Goal: Task Accomplishment & Management: Manage account settings

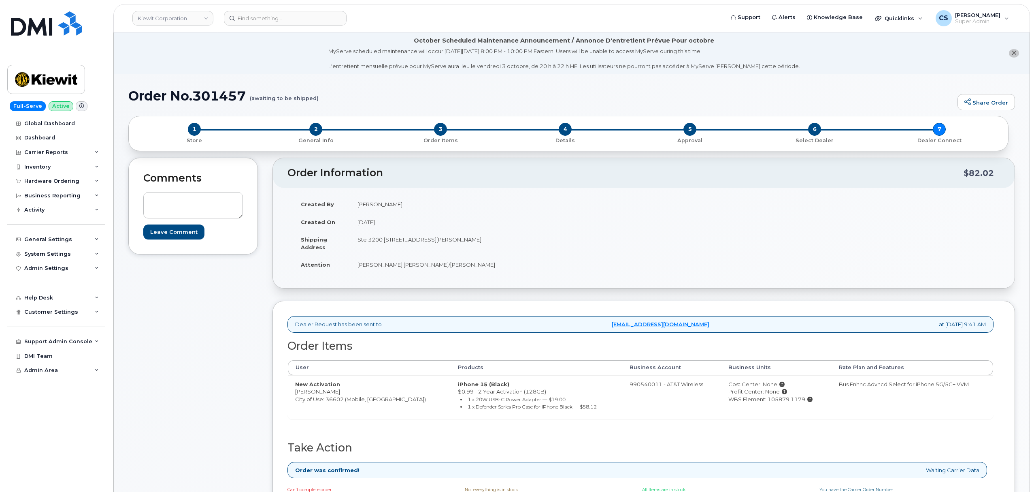
scroll to position [108, 0]
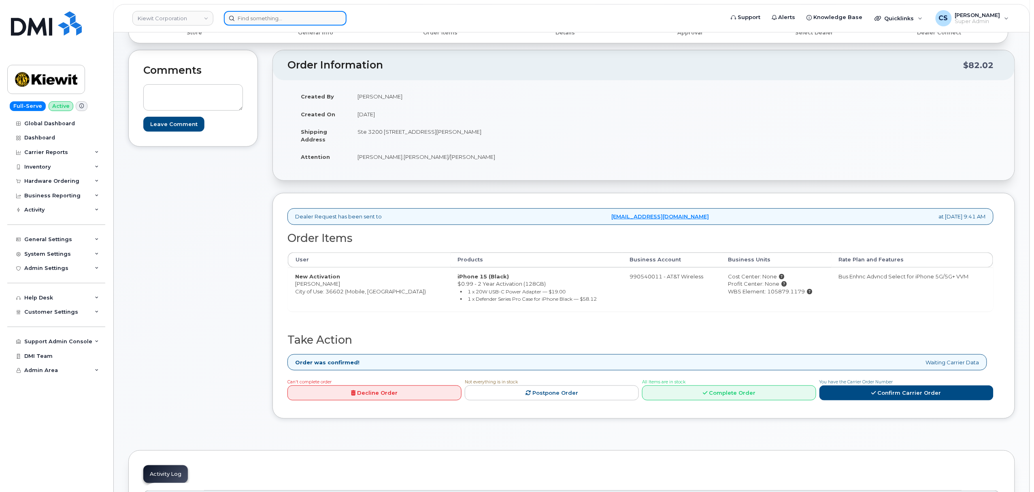
click at [274, 19] on input at bounding box center [285, 18] width 123 height 15
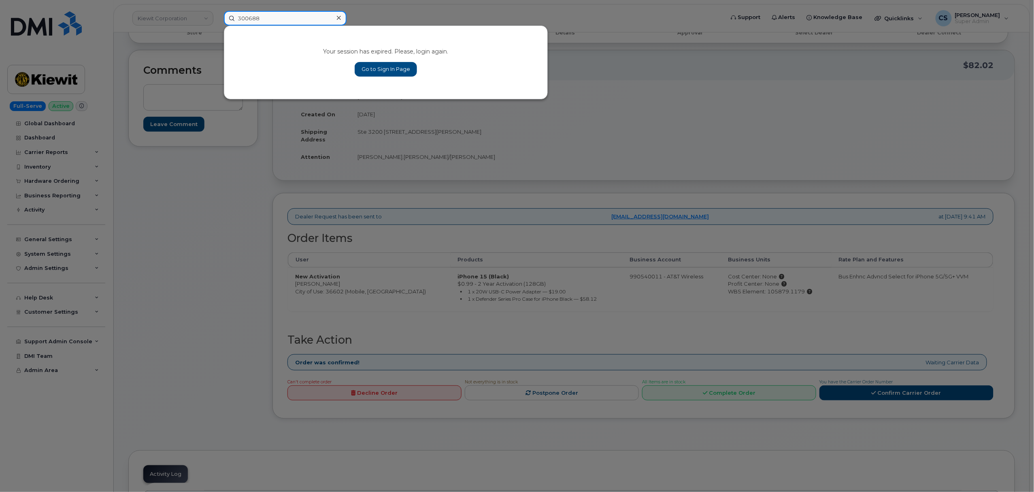
type input "300688"
click at [373, 70] on link "Go to Sign In Page" at bounding box center [386, 69] width 62 height 15
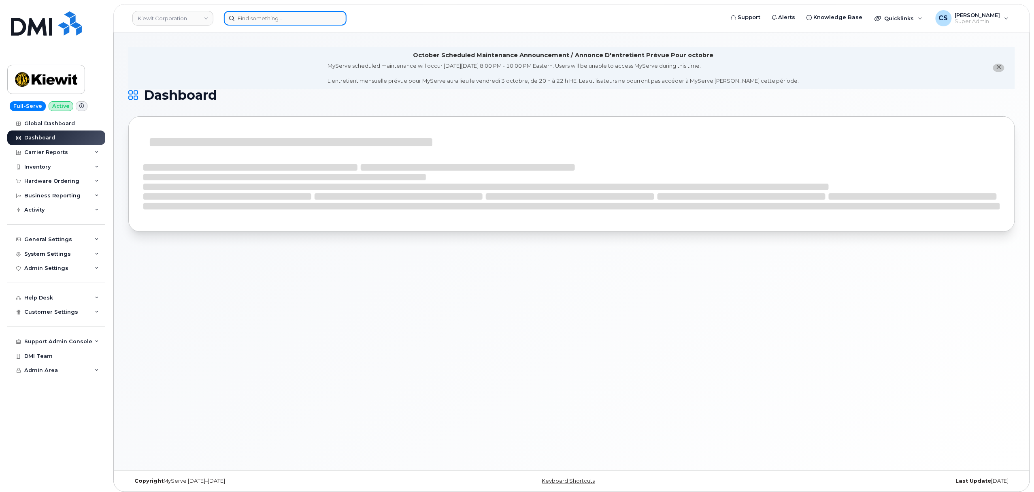
click at [272, 20] on input at bounding box center [285, 18] width 123 height 15
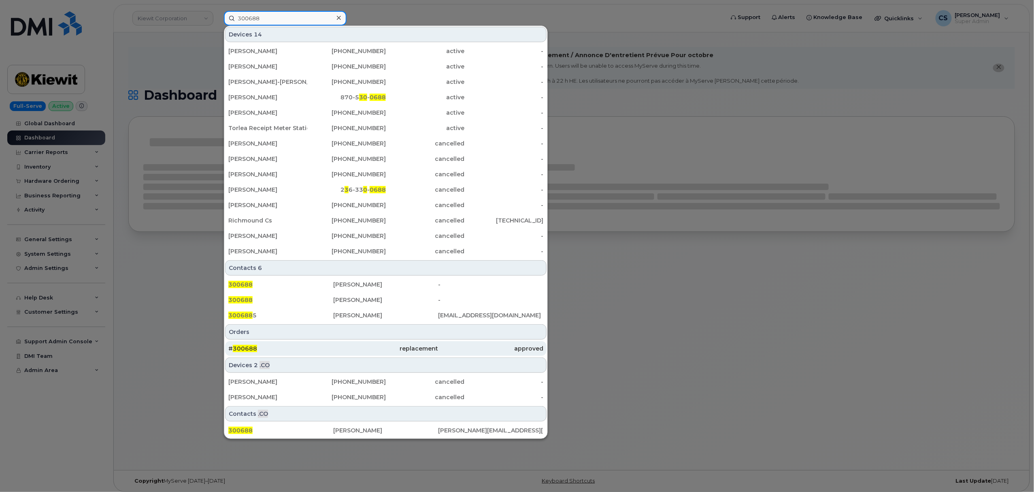
type input "300688"
click at [242, 350] on span "300688" at bounding box center [245, 348] width 24 height 7
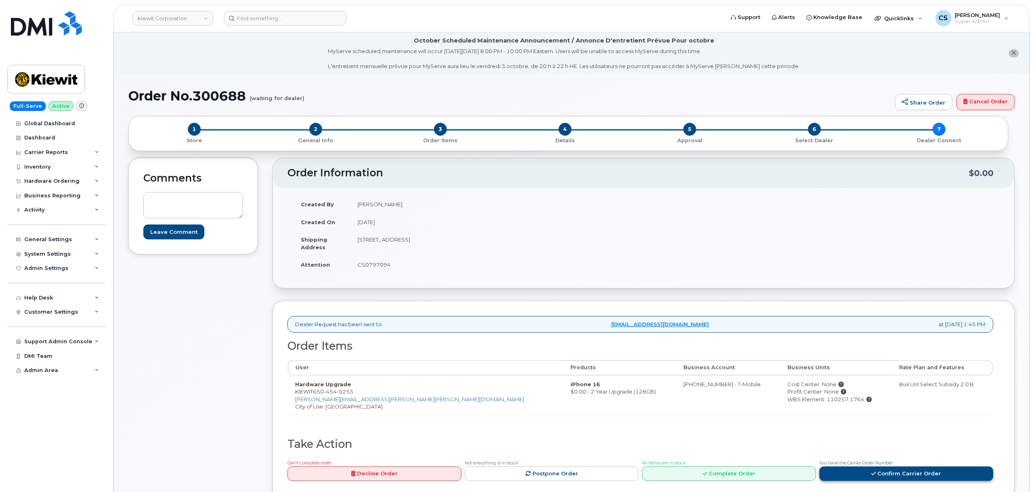
click at [886, 472] on link "Confirm Carrier Order" at bounding box center [907, 473] width 174 height 15
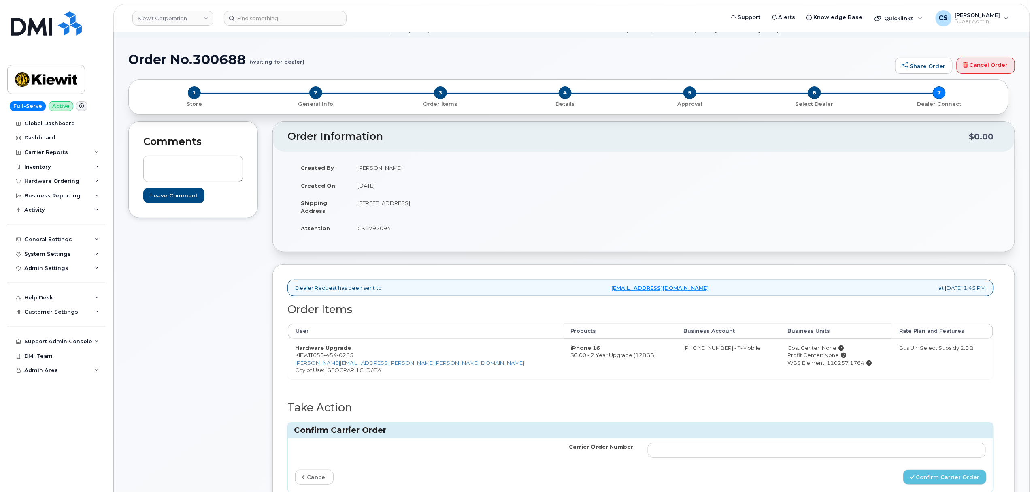
scroll to position [54, 0]
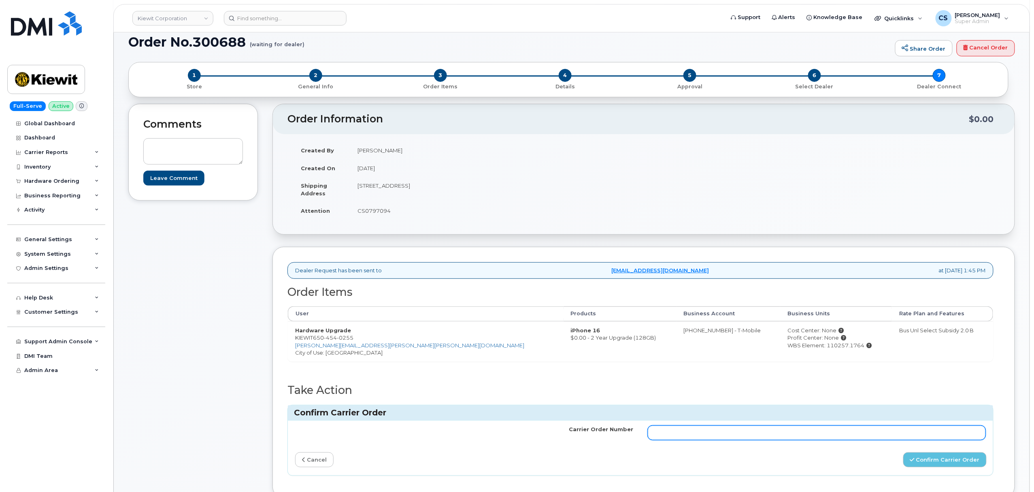
click at [687, 435] on input "Carrier Order Number" at bounding box center [817, 432] width 338 height 15
paste input "771857979"
type input "771857979"
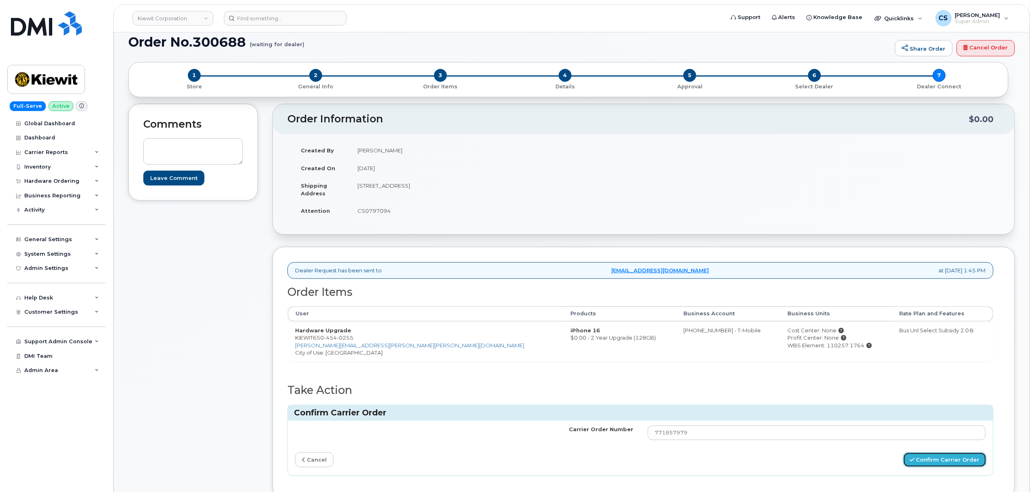
click at [940, 466] on button "Confirm Carrier Order" at bounding box center [944, 459] width 83 height 15
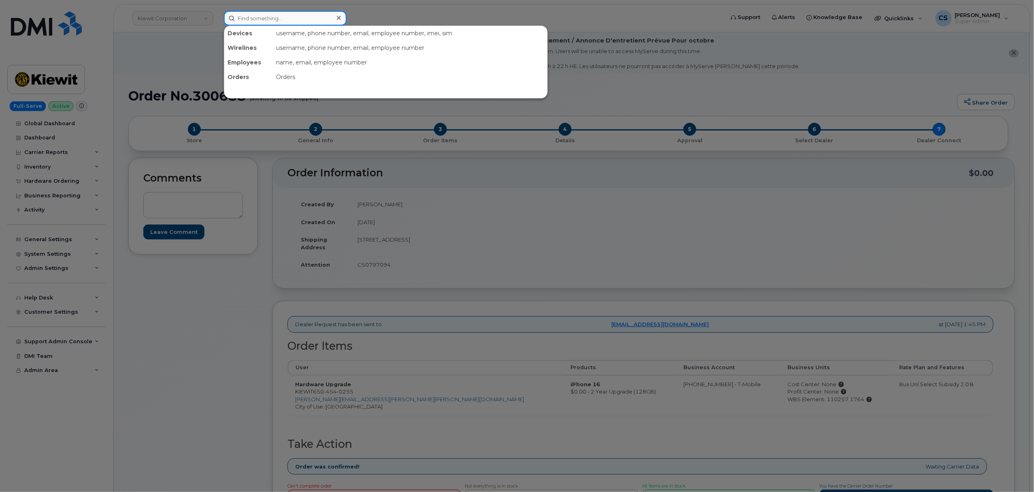
click at [279, 20] on input at bounding box center [285, 18] width 123 height 15
paste input "360-952-2426"
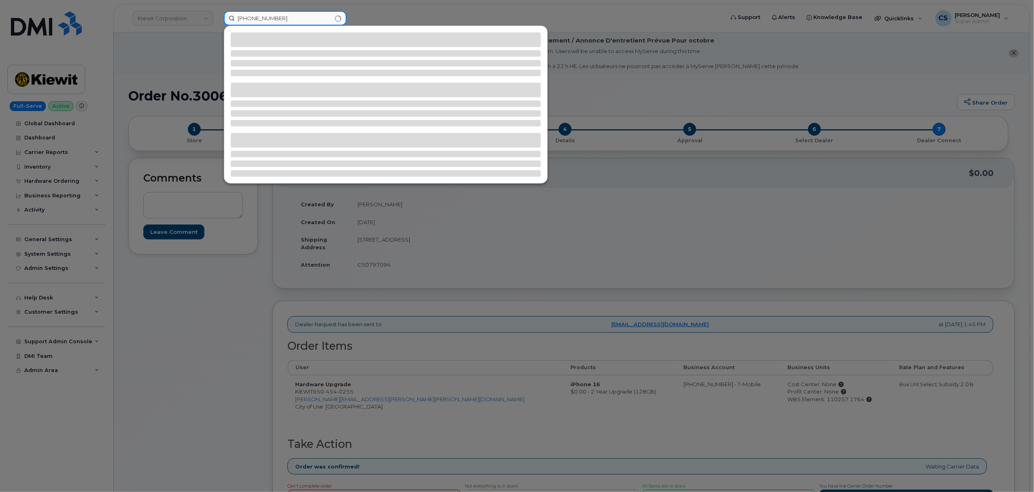
type input "360-952-2426"
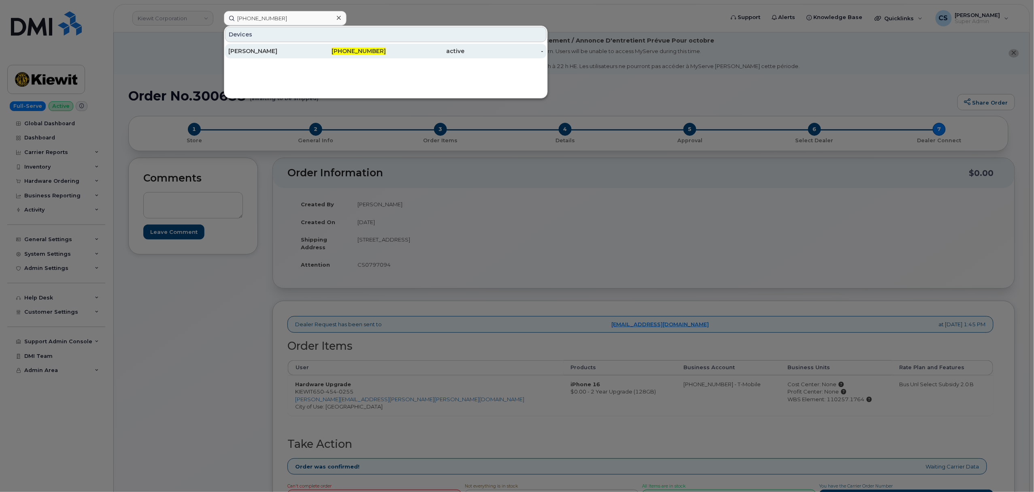
click at [354, 53] on span "360-952-2426" at bounding box center [359, 50] width 54 height 7
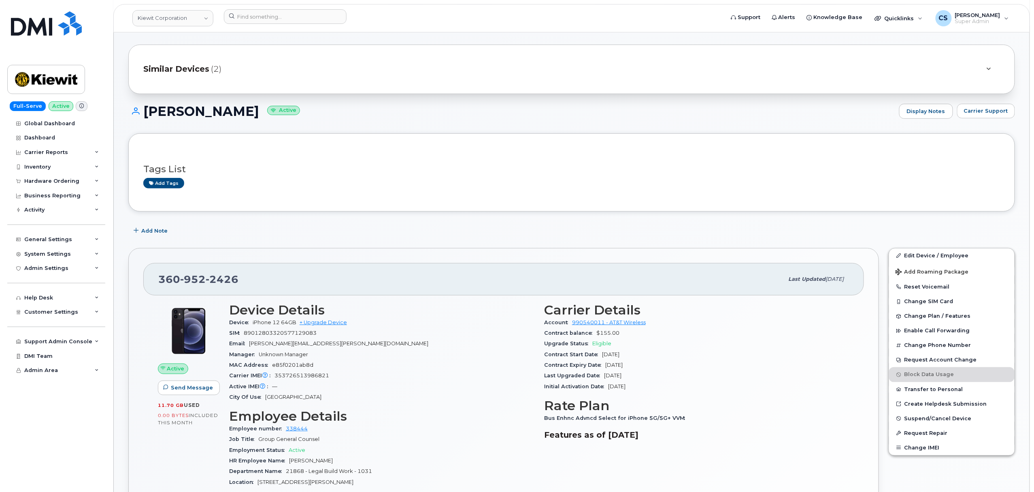
scroll to position [216, 0]
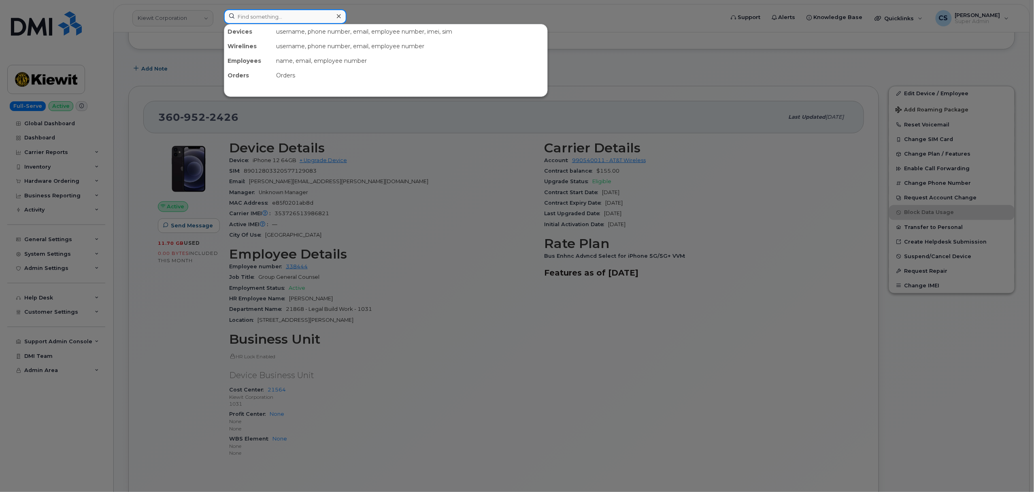
click at [261, 14] on input at bounding box center [285, 16] width 123 height 15
paste input "531-346-2617"
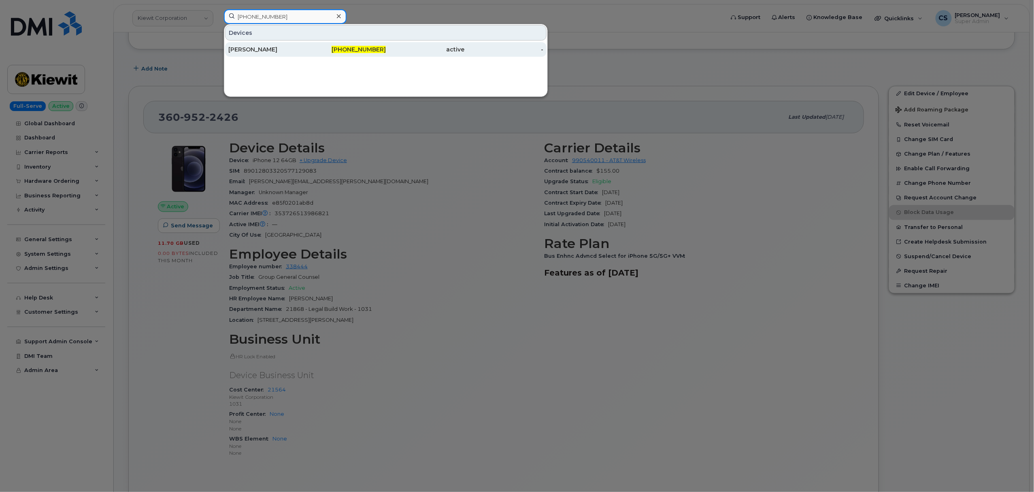
type input "531-346-2617"
click at [368, 51] on span "531-346-2617" at bounding box center [359, 49] width 54 height 7
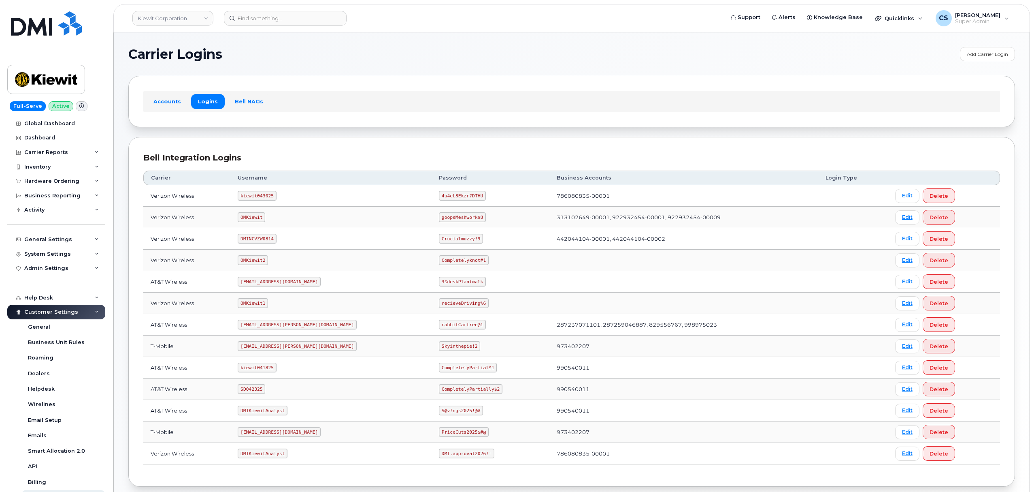
scroll to position [45, 0]
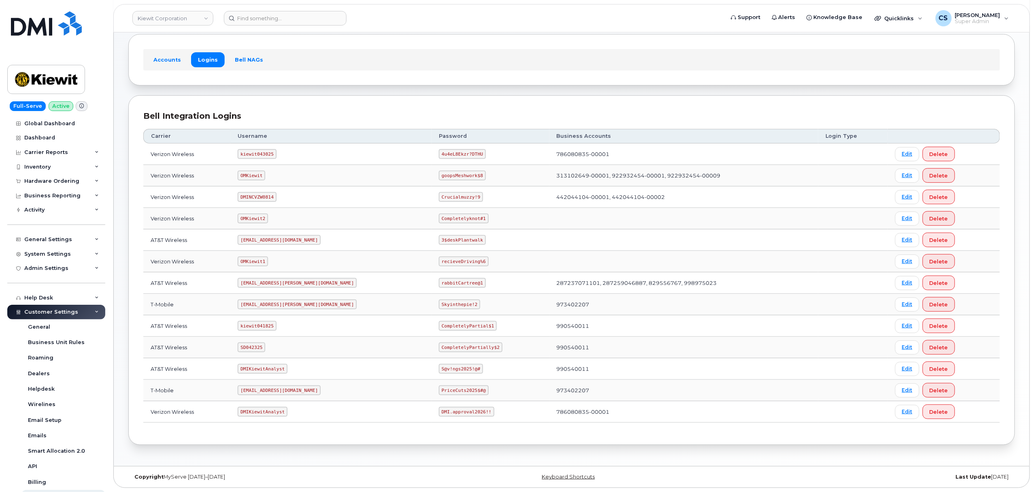
click at [258, 348] on code "SD042325" at bounding box center [252, 347] width 28 height 10
copy code "SD042325"
drag, startPoint x: 457, startPoint y: 345, endPoint x: 400, endPoint y: 339, distance: 57.5
click at [432, 339] on td "CompletelyPartially$2" at bounding box center [491, 346] width 118 height 21
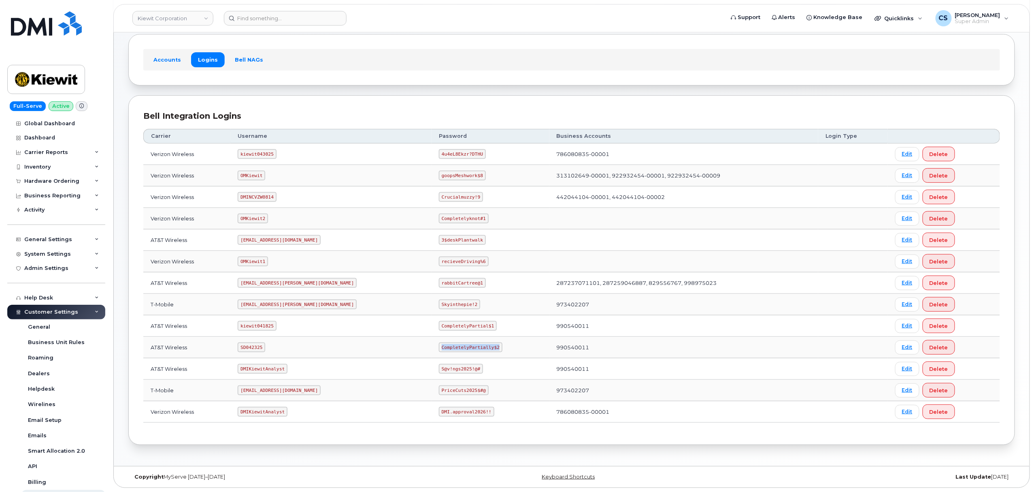
copy code "CompletelyPartially$2"
click at [266, 151] on code "kiewit043025" at bounding box center [257, 154] width 38 height 10
copy code "kiewit043025"
click at [439, 152] on code "4u4eL8Ekzr?DTHU" at bounding box center [462, 154] width 47 height 10
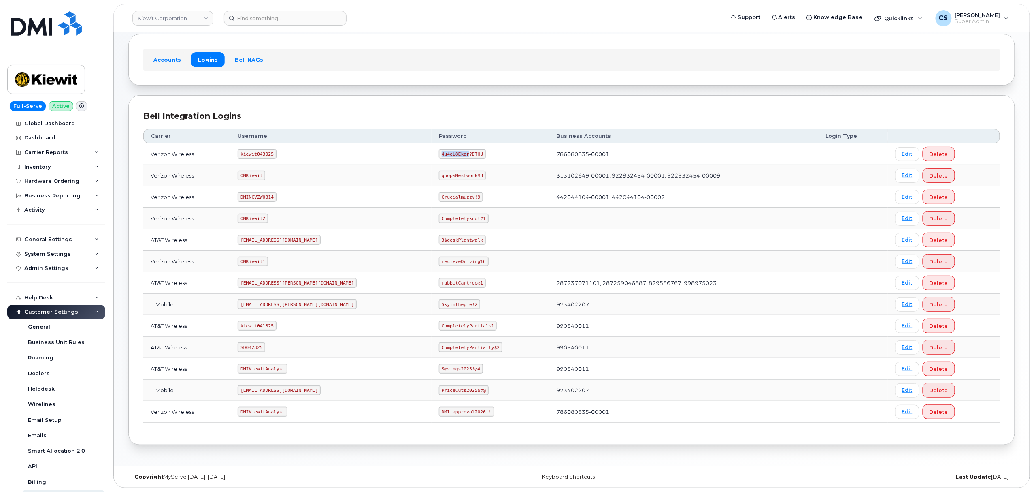
click at [439, 152] on code "4u4eL8Ekzr?DTHU" at bounding box center [462, 154] width 47 height 10
click at [439, 151] on code "4u4eL8Ekzr?DTHU" at bounding box center [462, 154] width 47 height 10
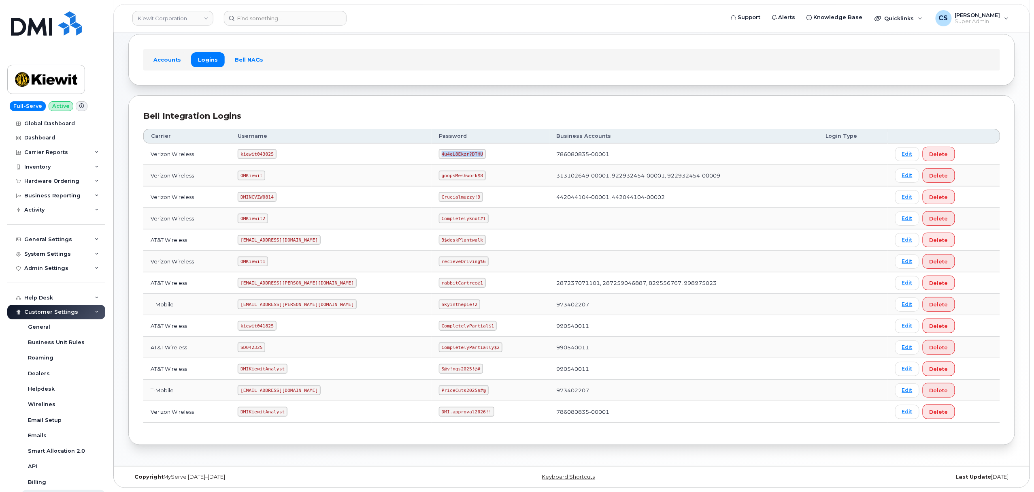
drag, startPoint x: 442, startPoint y: 151, endPoint x: 402, endPoint y: 151, distance: 40.1
click at [439, 151] on code "4u4eL8Ekzr?DTHU" at bounding box center [462, 154] width 47 height 10
copy code "4u4eL8Ekzr?DTHU"
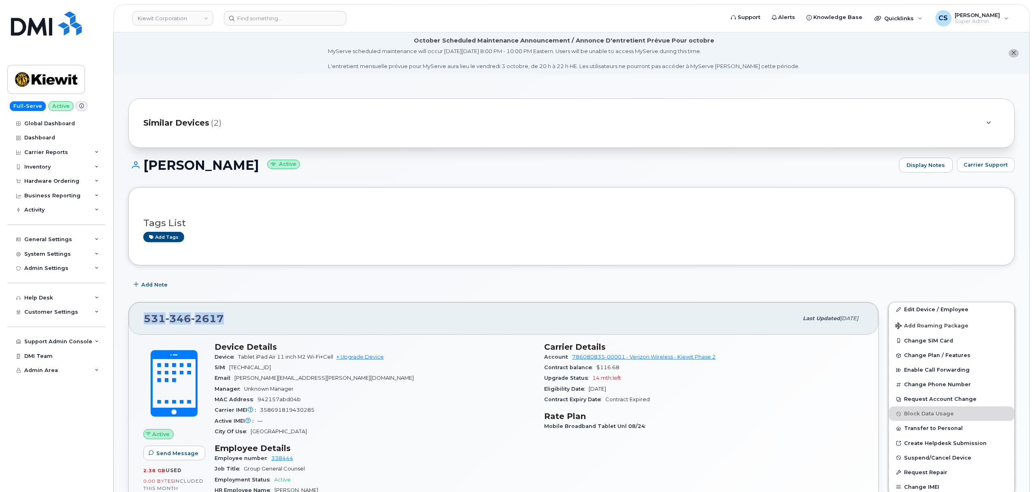
drag, startPoint x: 223, startPoint y: 319, endPoint x: 143, endPoint y: 310, distance: 79.9
click at [143, 310] on div "531 346 2617 Last updated Sep 06, 2025" at bounding box center [504, 318] width 750 height 32
copy span "531 346 2617"
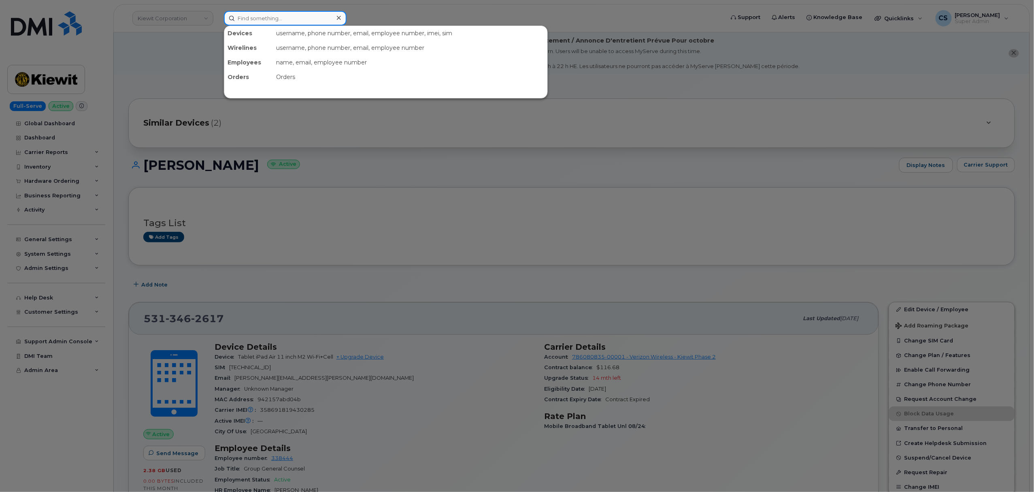
click at [250, 19] on input at bounding box center [285, 18] width 123 height 15
paste input "7083256587"
click at [271, 18] on input "7083256587" at bounding box center [285, 18] width 123 height 15
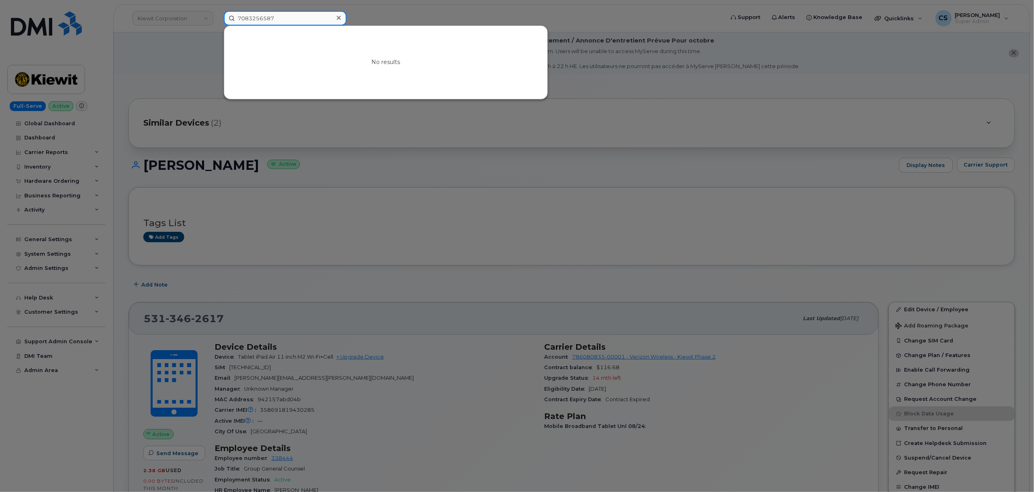
paste input "Douglas Richard"
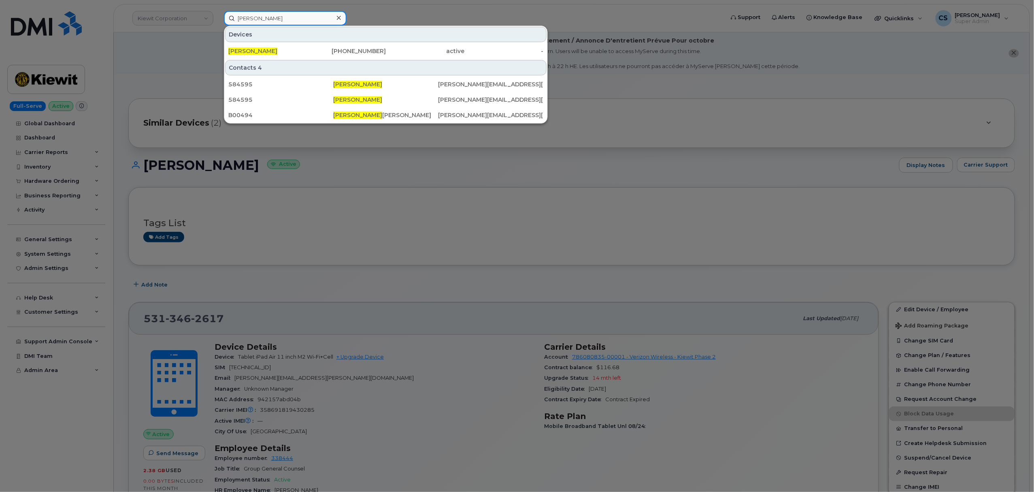
type input "Douglas Richard"
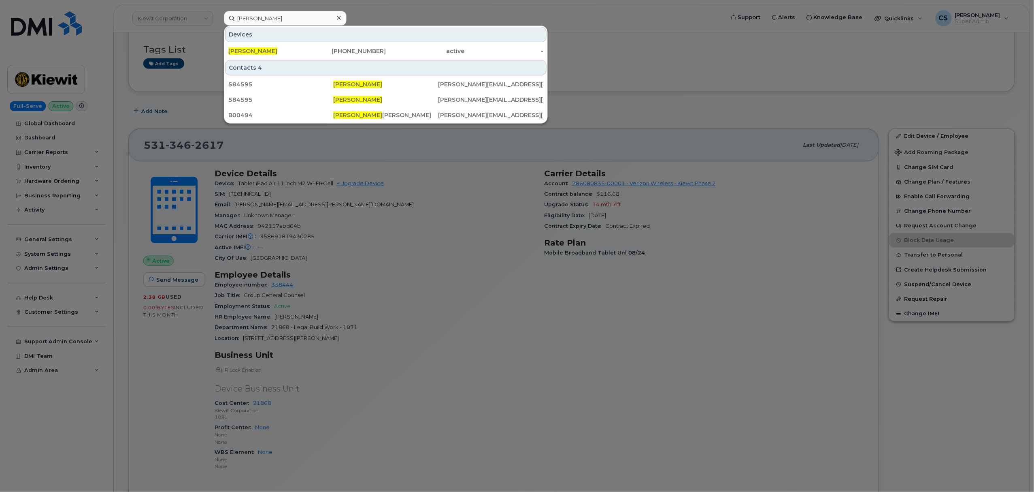
scroll to position [270, 0]
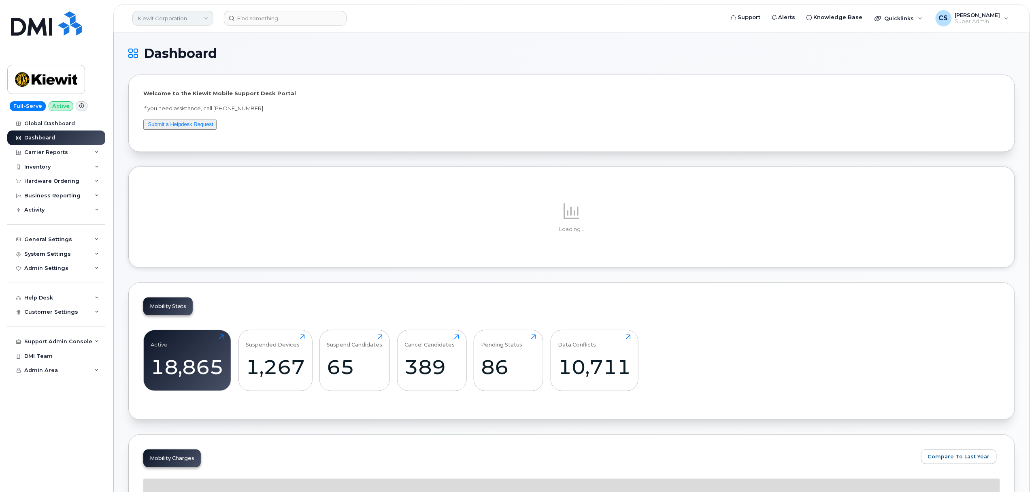
click at [205, 19] on link "Kiewit Corporation" at bounding box center [172, 18] width 81 height 15
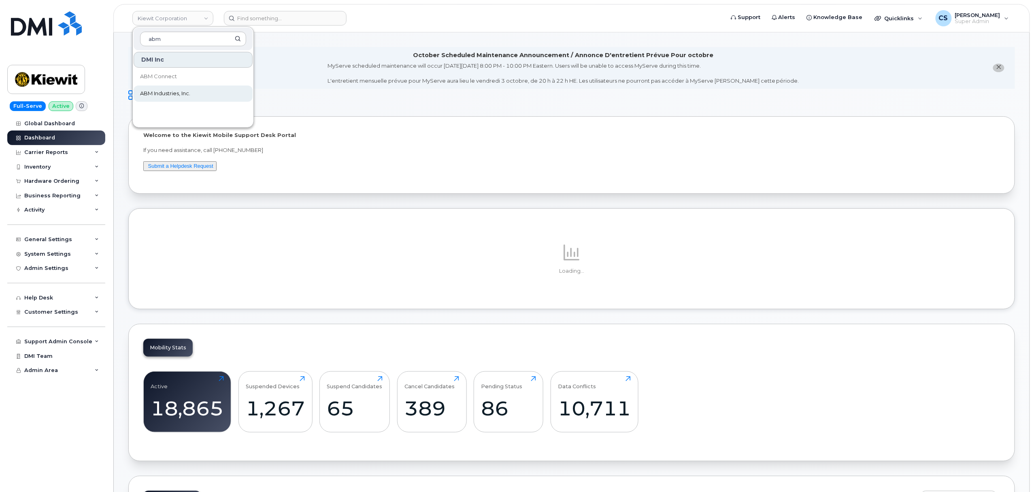
type input "abm"
click at [183, 92] on span "ABM Industries, Inc." at bounding box center [165, 93] width 50 height 8
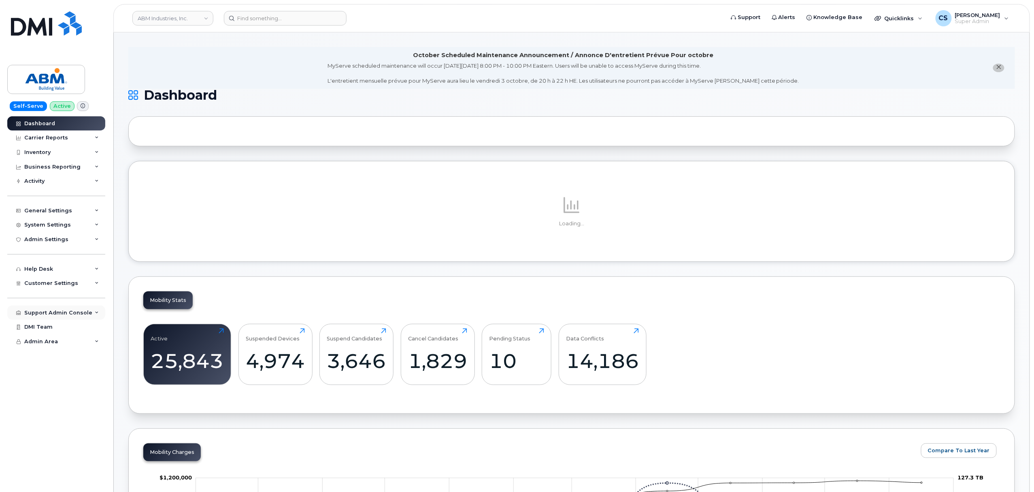
click at [94, 315] on div "Support Admin Console" at bounding box center [56, 312] width 98 height 15
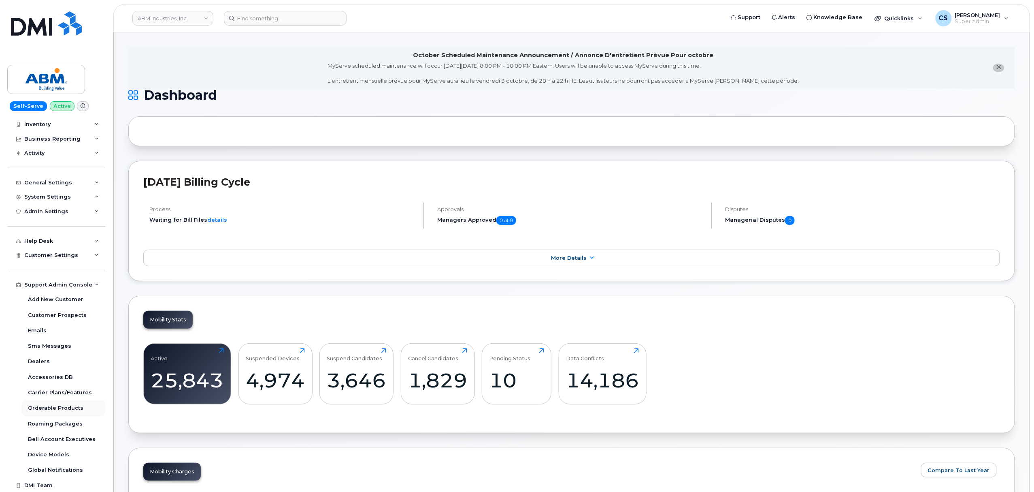
scroll to position [42, 0]
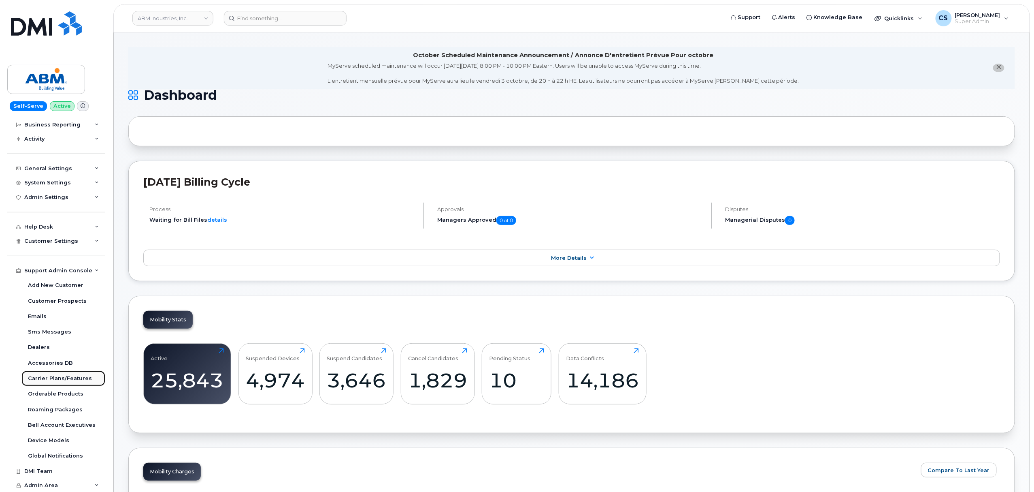
click at [73, 381] on div "Carrier Plans/Features" at bounding box center [60, 378] width 64 height 7
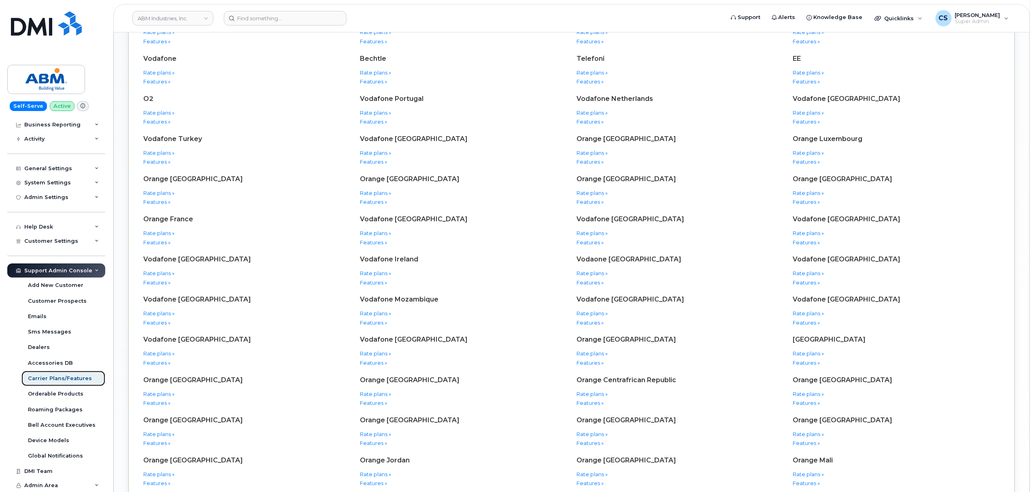
scroll to position [864, 0]
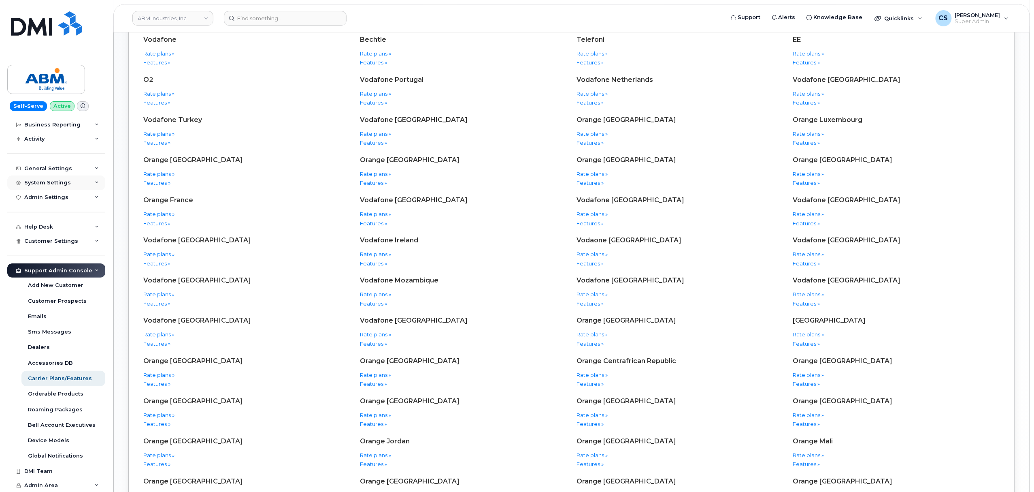
click at [95, 183] on icon at bounding box center [97, 183] width 4 height 4
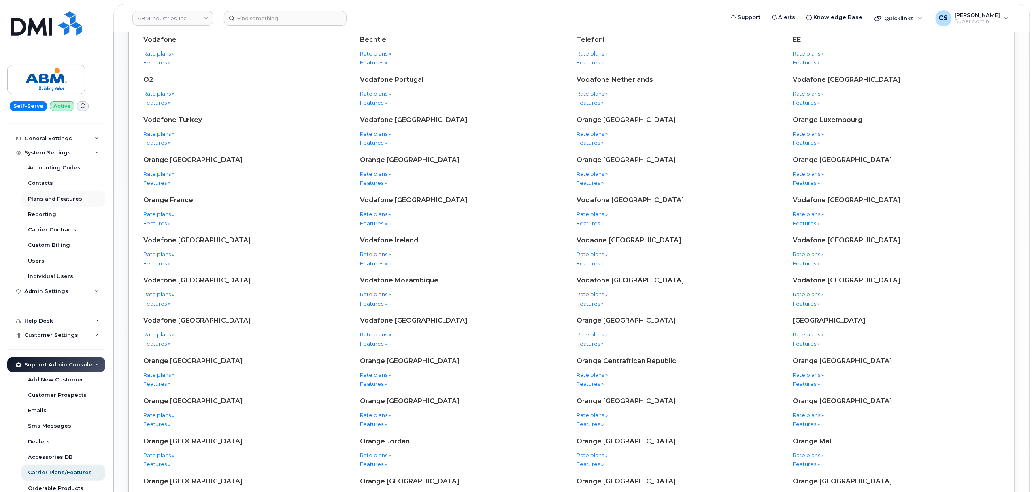
scroll to position [96, 0]
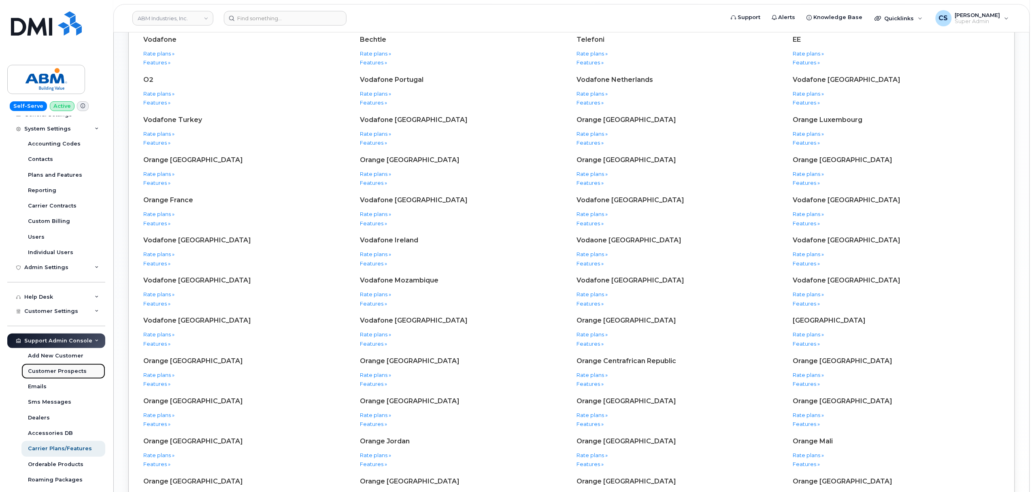
click at [78, 370] on div "Customer Prospects" at bounding box center [57, 370] width 59 height 7
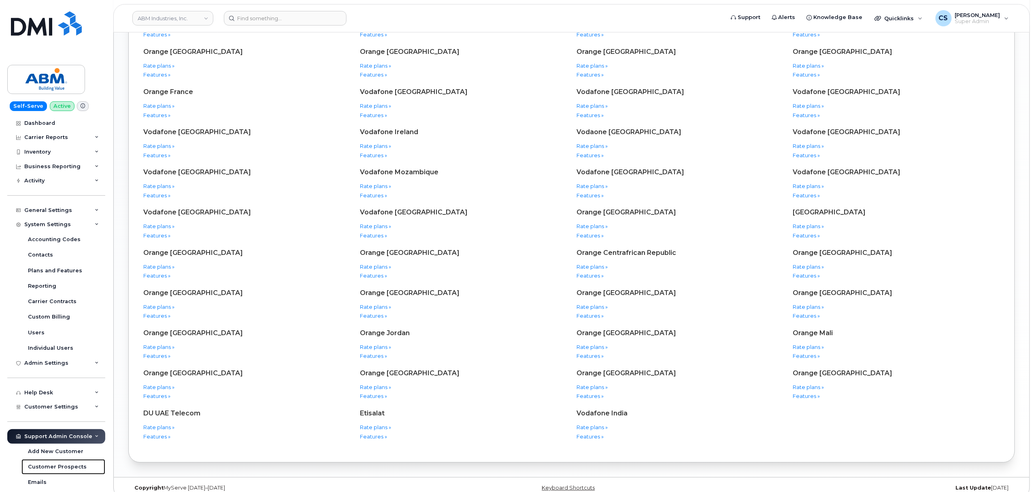
scroll to position [0, 0]
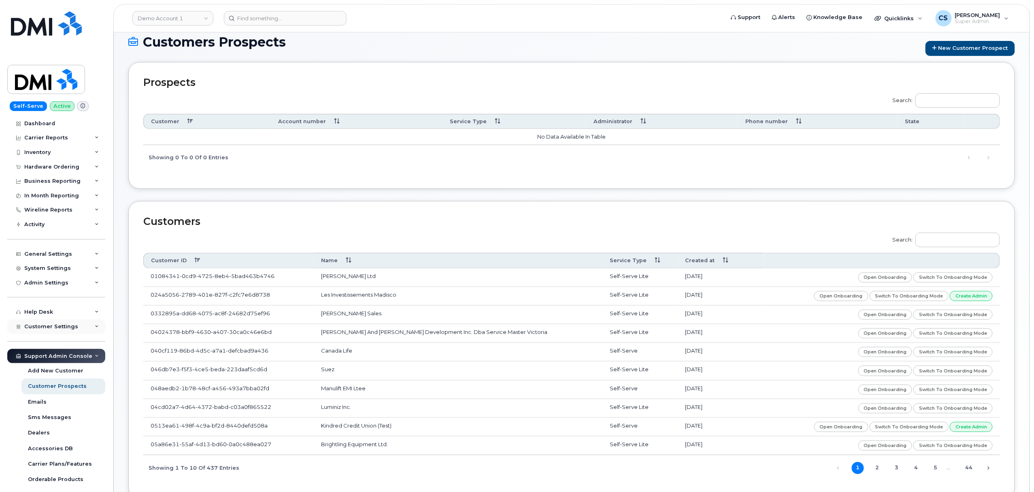
click at [75, 331] on div "Customer Settings" at bounding box center [56, 326] width 98 height 15
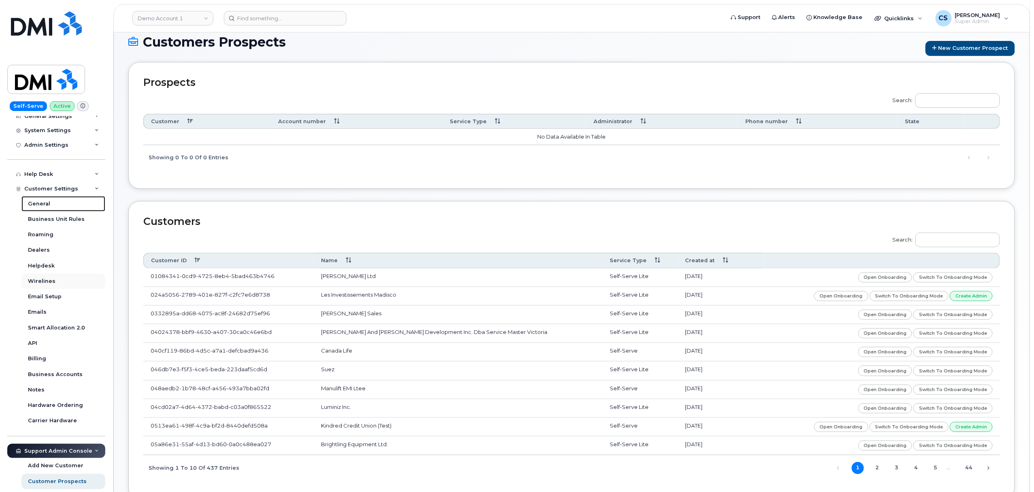
scroll to position [155, 0]
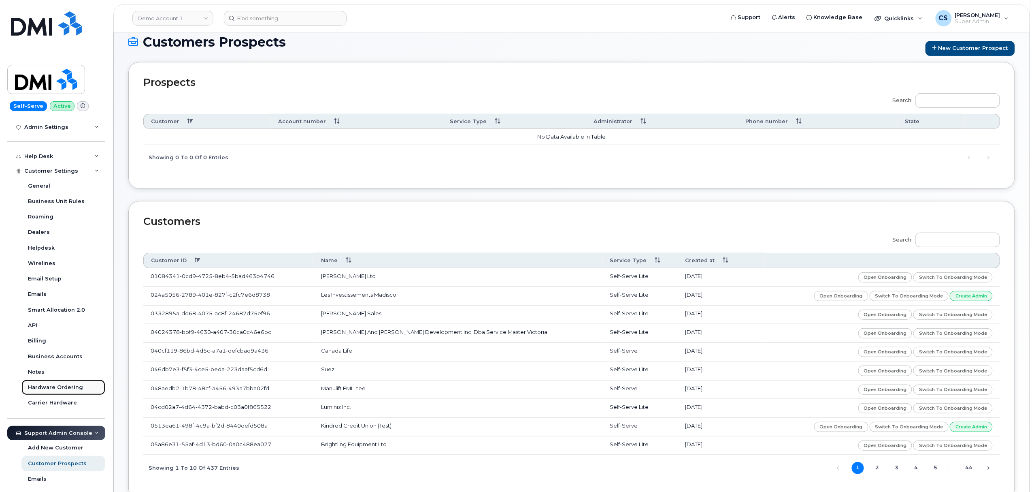
click at [72, 388] on div "Hardware Ordering" at bounding box center [55, 386] width 55 height 7
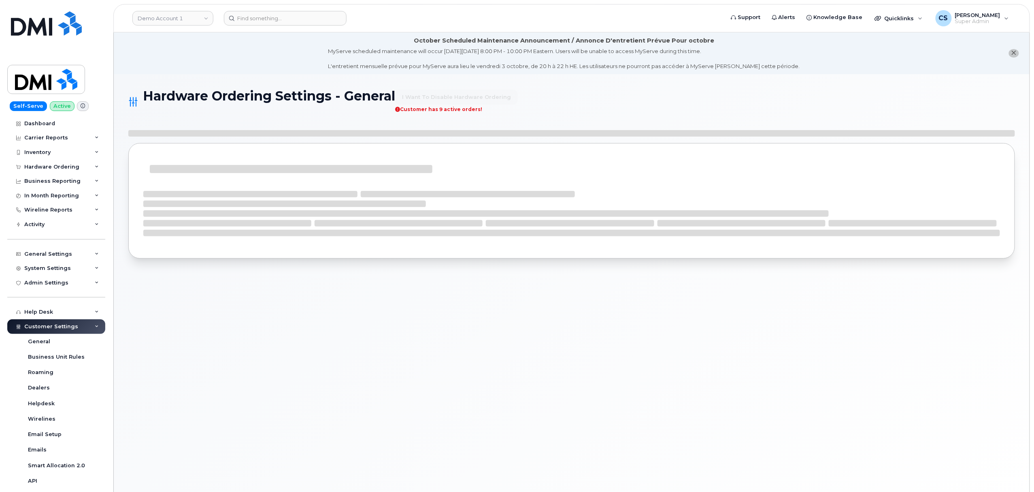
select select "admins"
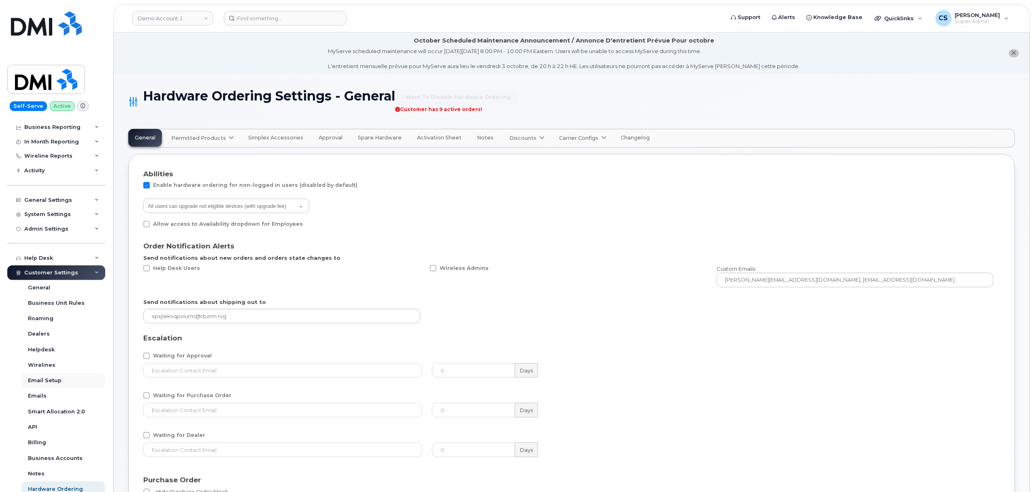
scroll to position [108, 0]
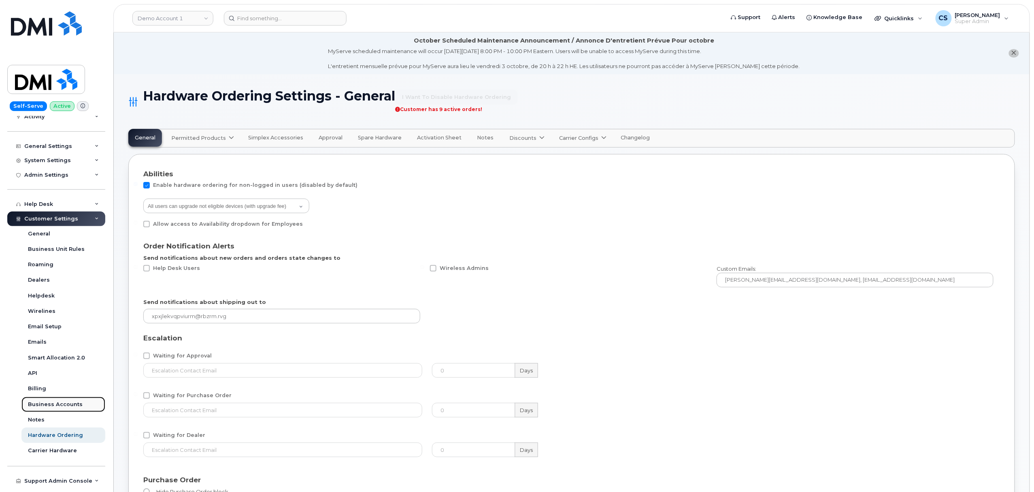
click at [75, 404] on div "Business Accounts" at bounding box center [55, 403] width 55 height 7
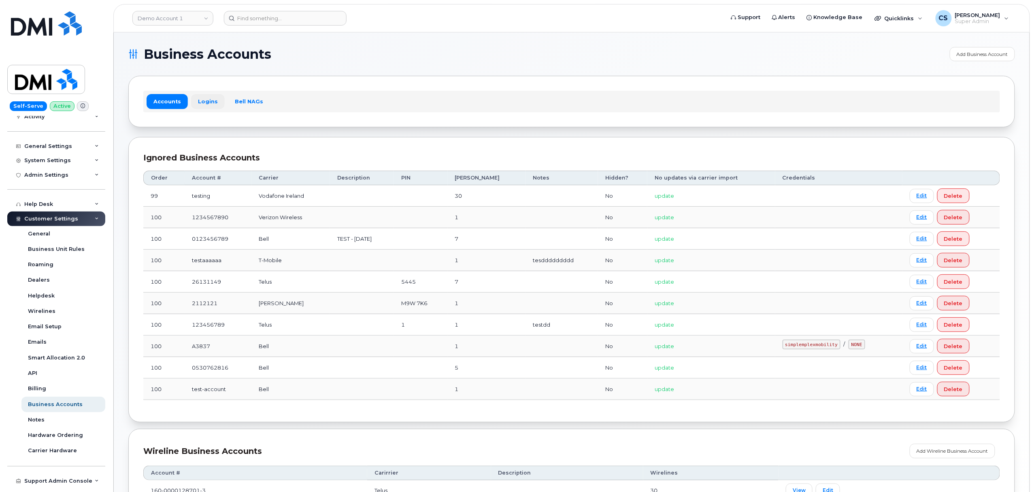
click at [208, 99] on link "Logins" at bounding box center [208, 101] width 34 height 15
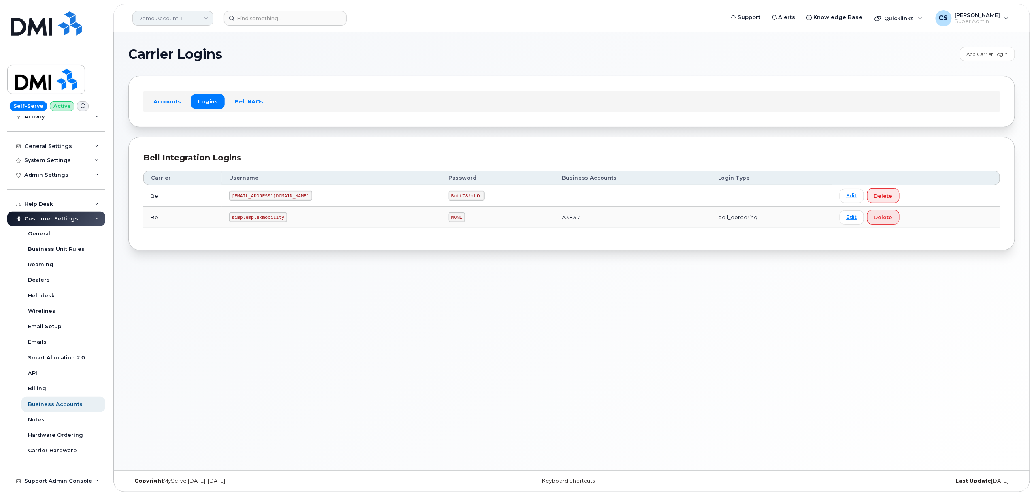
click at [209, 18] on link "Demo Account 1" at bounding box center [172, 18] width 81 height 15
type input "abm"
click at [175, 90] on span "ABM Industries, Inc." at bounding box center [165, 93] width 50 height 8
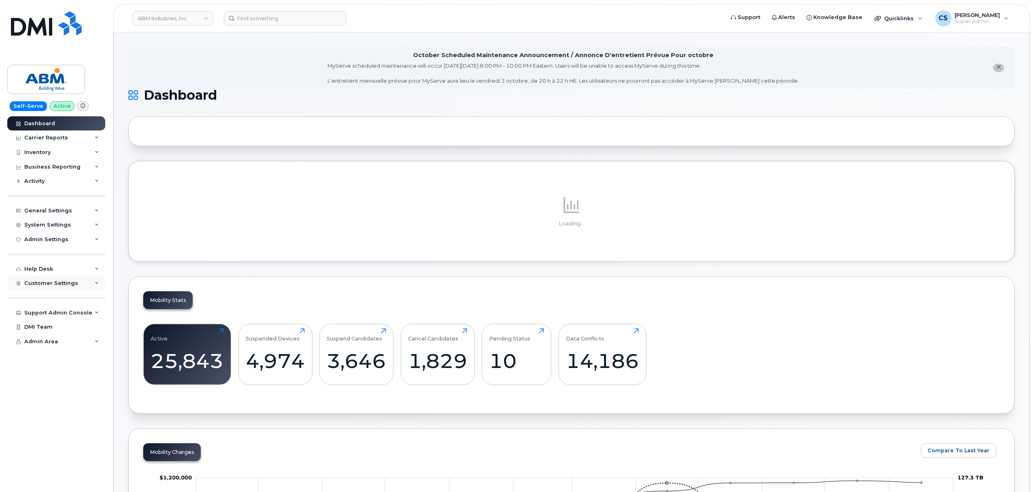
click at [77, 285] on div "Customer Settings" at bounding box center [56, 283] width 98 height 15
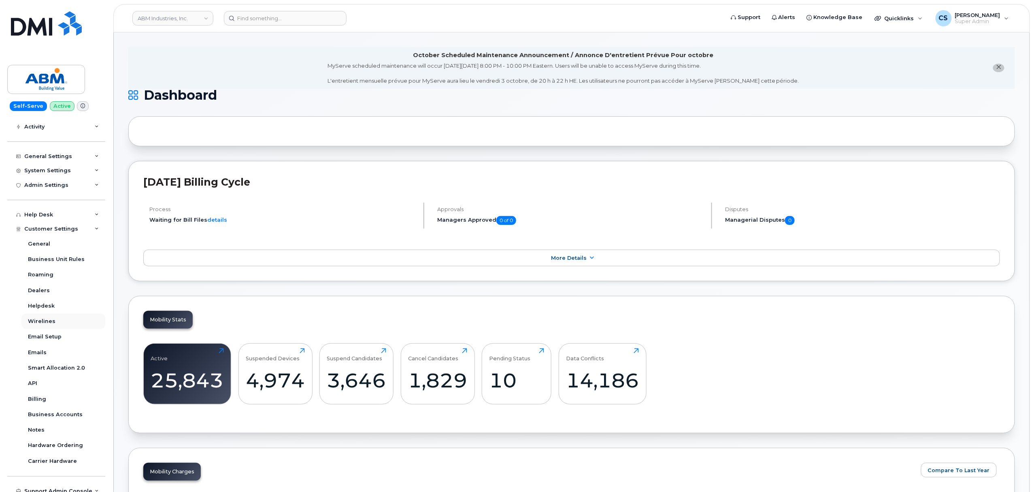
scroll to position [88, 0]
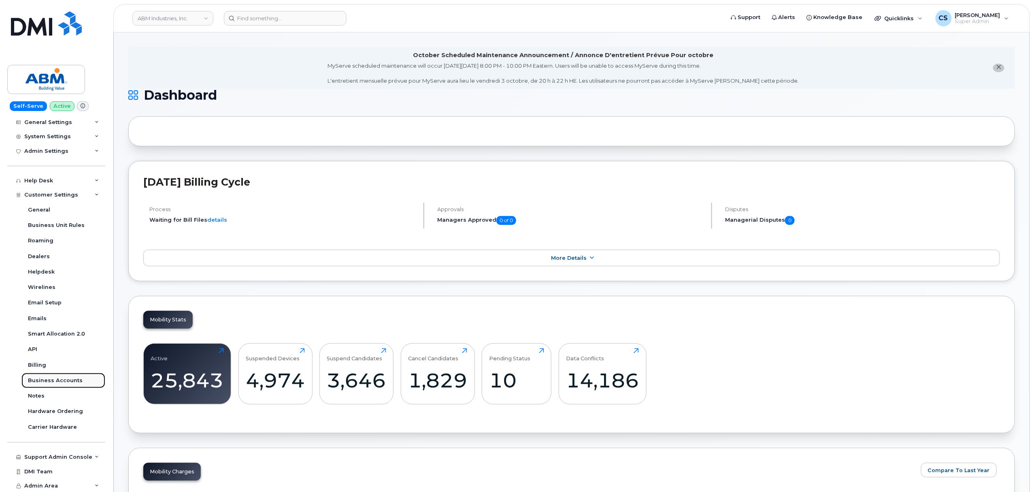
click at [75, 381] on div "Business Accounts" at bounding box center [55, 380] width 55 height 7
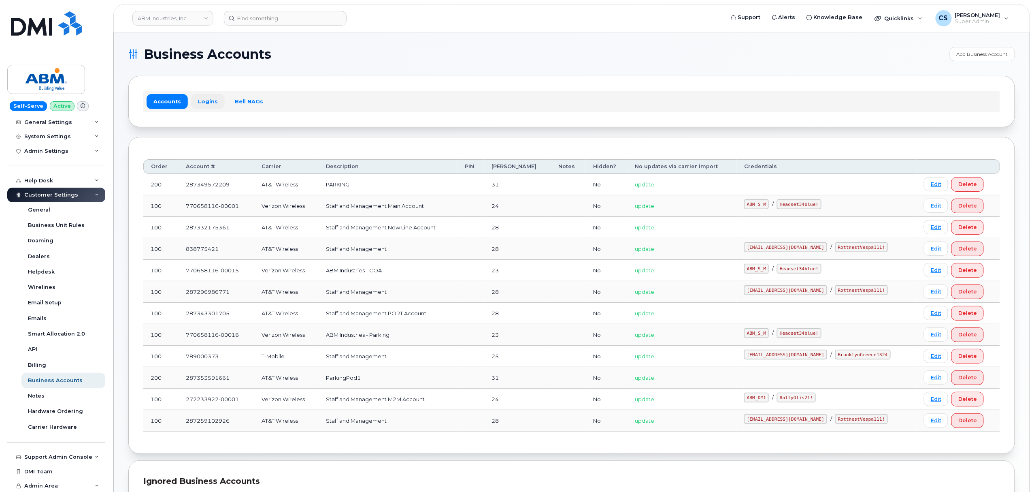
click at [211, 106] on link "Logins" at bounding box center [208, 101] width 34 height 15
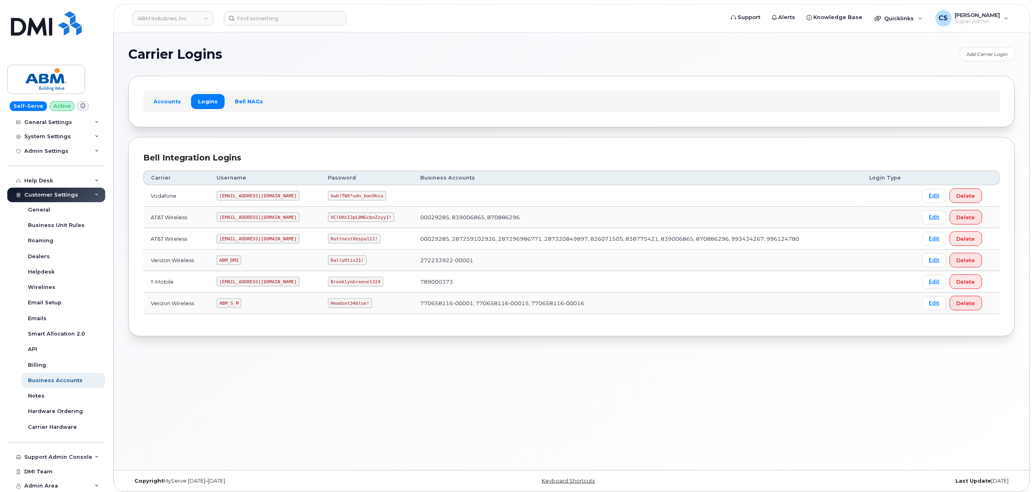
click at [342, 412] on div "Carrier Logins Add Carrier Login Accounts Logins Bell NAGs Bell Integration Log…" at bounding box center [572, 250] width 916 height 437
click at [227, 302] on code "ABM_S_M" at bounding box center [229, 303] width 25 height 10
copy code "ABM_S_M"
drag, startPoint x: 339, startPoint y: 305, endPoint x: 291, endPoint y: 302, distance: 48.3
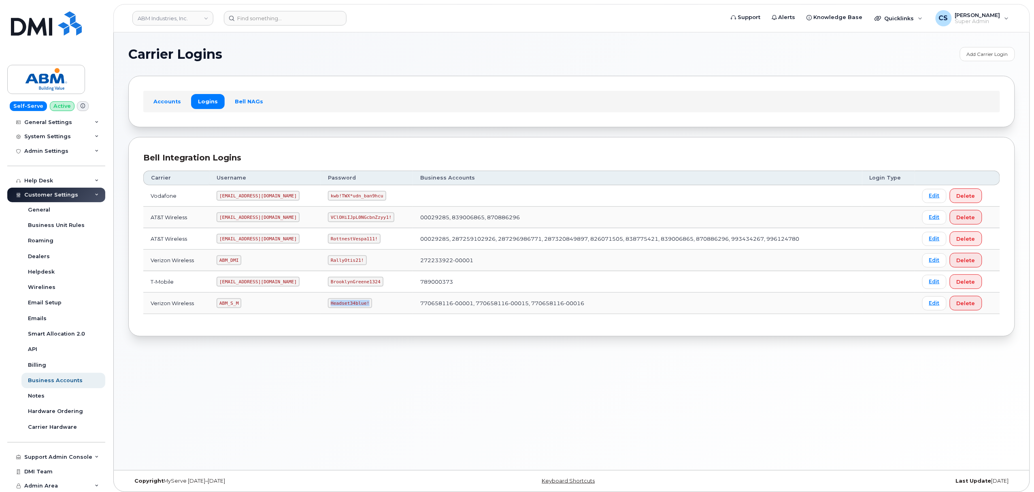
click at [291, 302] on tr "Verizon Wireless ABM_S_M Headset34blue! 770658116-00001, 770658116-00015, 77065…" at bounding box center [571, 302] width 857 height 21
copy tr "Headset34blue!"
click at [234, 238] on code "abm@dminc.com" at bounding box center [258, 239] width 83 height 10
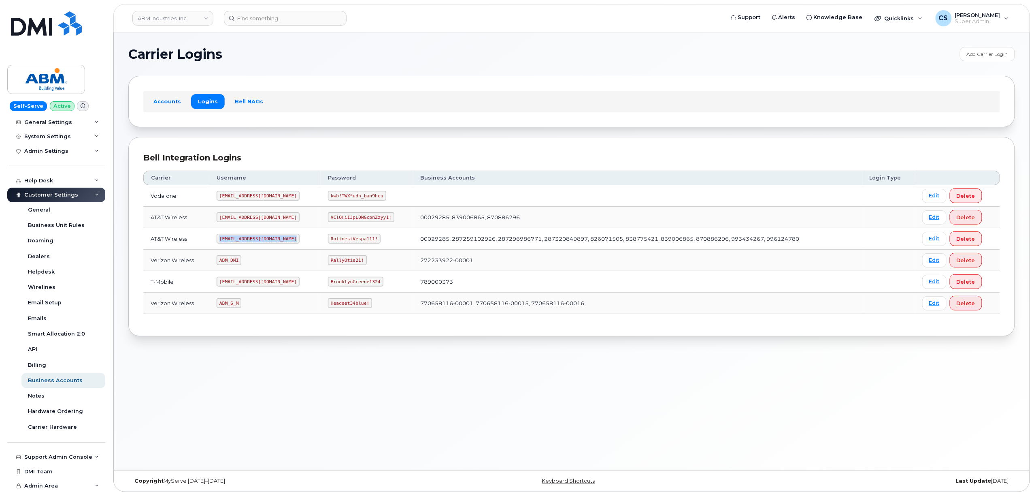
copy code "abm@dminc.com"
drag, startPoint x: 348, startPoint y: 240, endPoint x: 304, endPoint y: 243, distance: 44.7
click at [328, 243] on code "RottnestVespa111!" at bounding box center [354, 239] width 53 height 10
copy code "RottnestVespa111!"
click at [246, 237] on code "abm@dminc.com" at bounding box center [258, 239] width 83 height 10
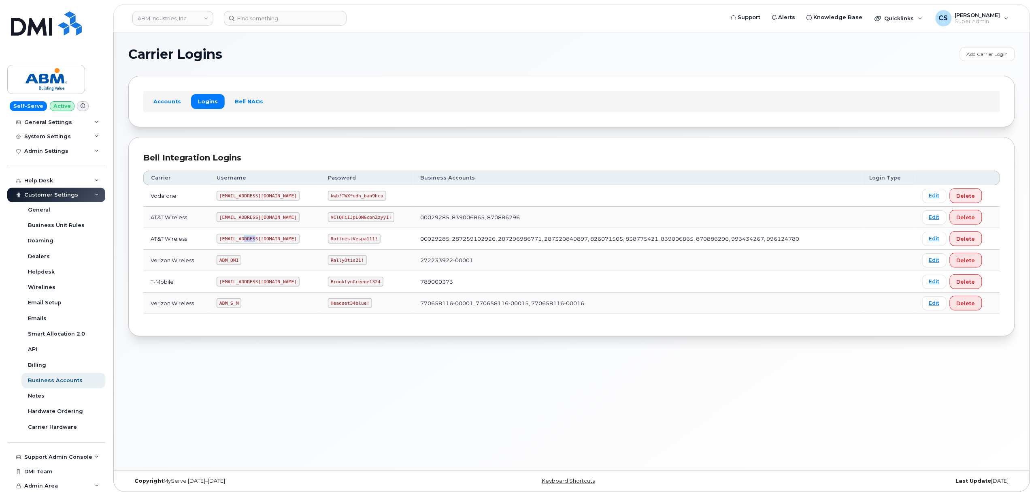
click at [248, 238] on code "abm@dminc.com" at bounding box center [258, 239] width 83 height 10
click at [247, 238] on code "abm@dminc.com" at bounding box center [258, 239] width 83 height 10
click at [328, 242] on code "RottnestVespa111!" at bounding box center [354, 239] width 53 height 10
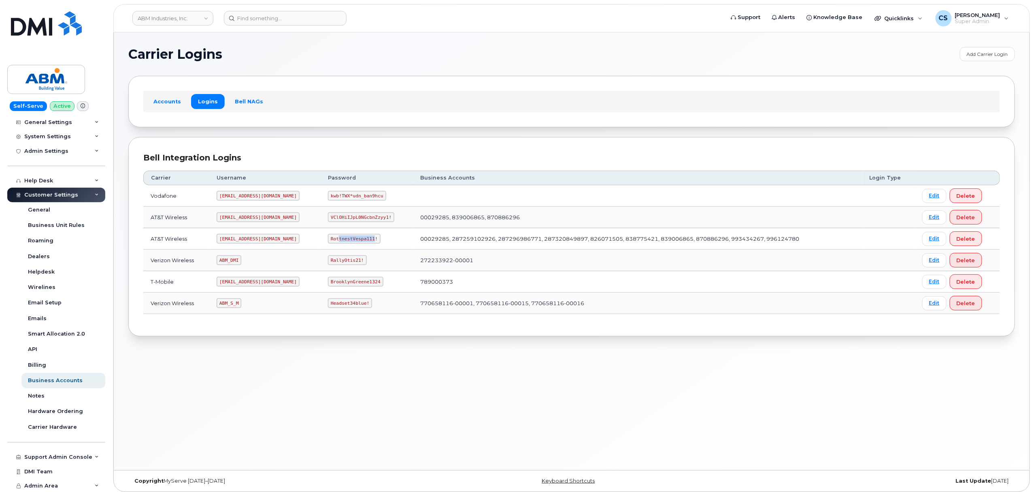
drag, startPoint x: 345, startPoint y: 241, endPoint x: 317, endPoint y: 240, distance: 28.0
click at [328, 241] on code "RottnestVespa111!" at bounding box center [354, 239] width 53 height 10
drag, startPoint x: 348, startPoint y: 240, endPoint x: 295, endPoint y: 238, distance: 53.1
click at [321, 238] on td "RottnestVespa111!" at bounding box center [367, 238] width 92 height 21
copy code "RottnestVespa111!"
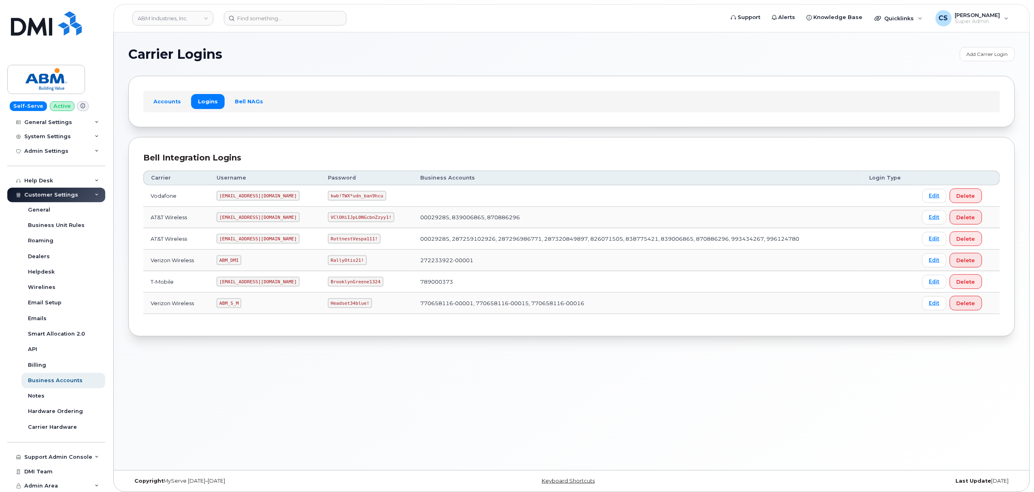
click at [234, 262] on code "ABM_DMI" at bounding box center [229, 260] width 25 height 10
click at [236, 308] on code "ABM_S_M" at bounding box center [229, 303] width 25 height 10
copy code "ABM_S_M"
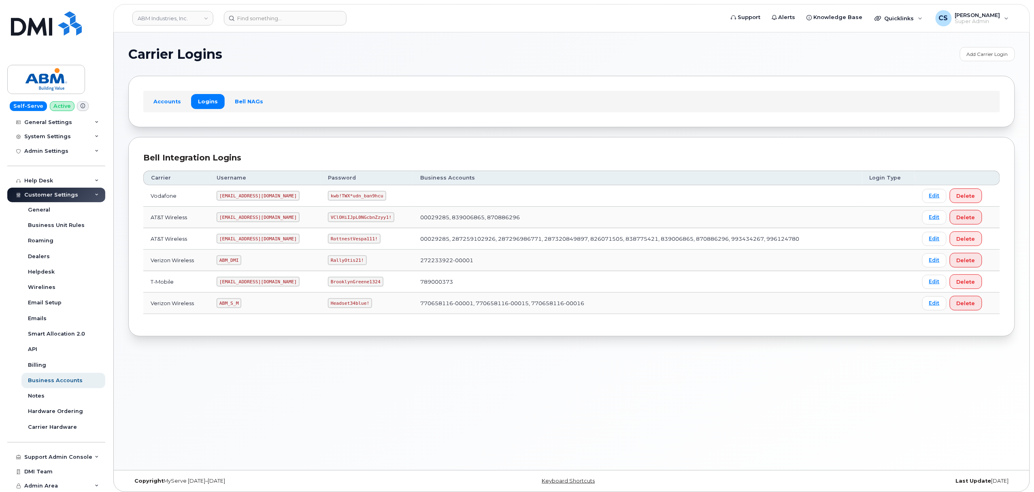
click at [240, 238] on code "abm@dminc.com" at bounding box center [258, 239] width 83 height 10
click at [240, 240] on code "abm@dminc.com" at bounding box center [258, 239] width 83 height 10
click at [239, 240] on code "abm@dminc.com" at bounding box center [258, 239] width 83 height 10
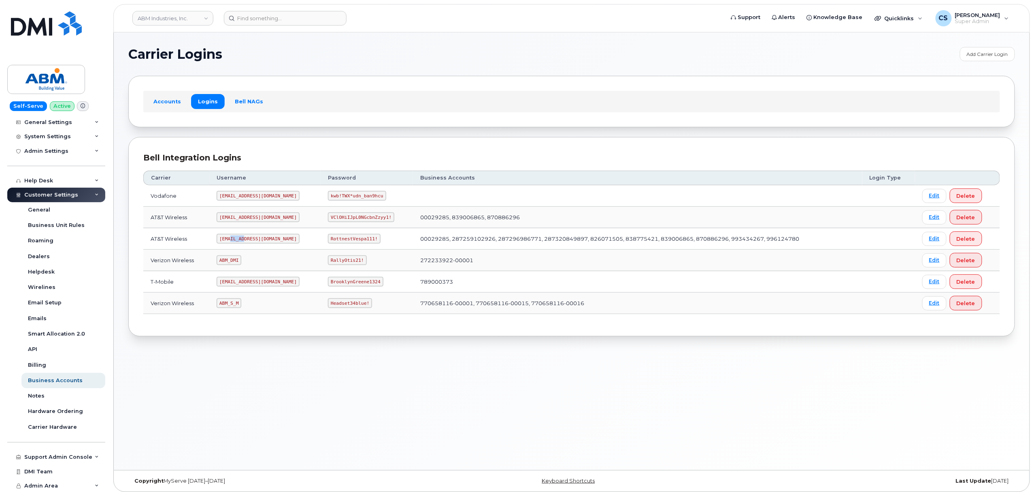
click at [236, 240] on code "abm@dminc.com" at bounding box center [258, 239] width 83 height 10
click at [235, 240] on code "abm@dminc.com" at bounding box center [258, 239] width 83 height 10
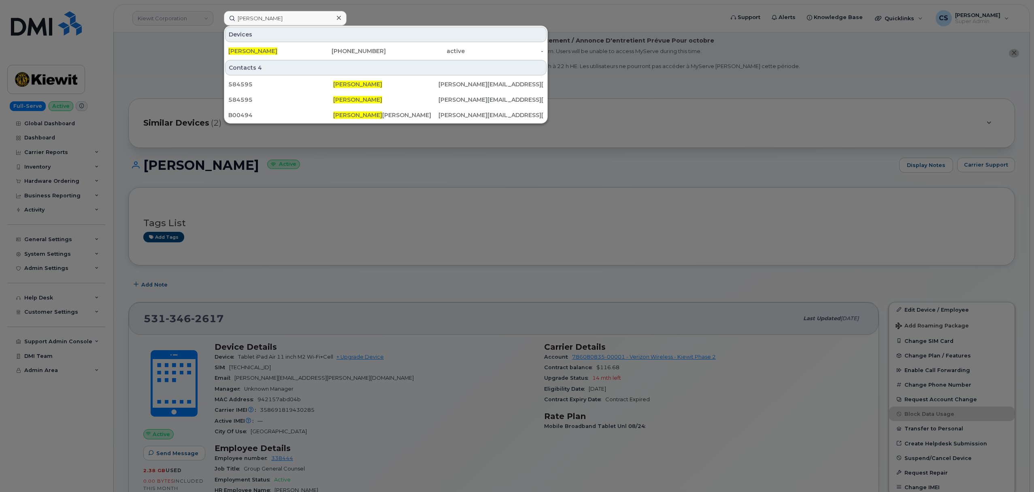
scroll to position [270, 0]
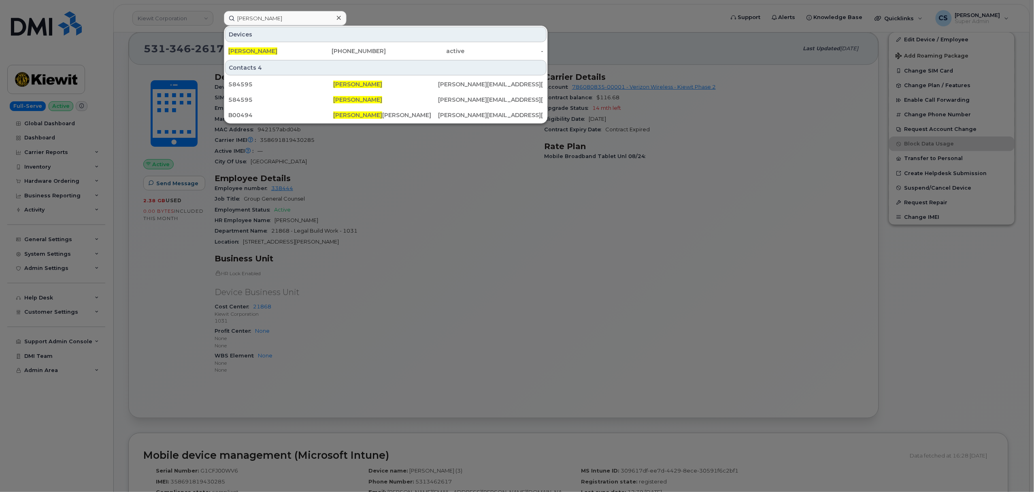
click at [269, 21] on input "[PERSON_NAME]" at bounding box center [285, 18] width 123 height 15
click at [274, 19] on input "[PERSON_NAME]" at bounding box center [285, 18] width 123 height 15
click at [274, 19] on input "Douglas Richard" at bounding box center [285, 18] width 123 height 15
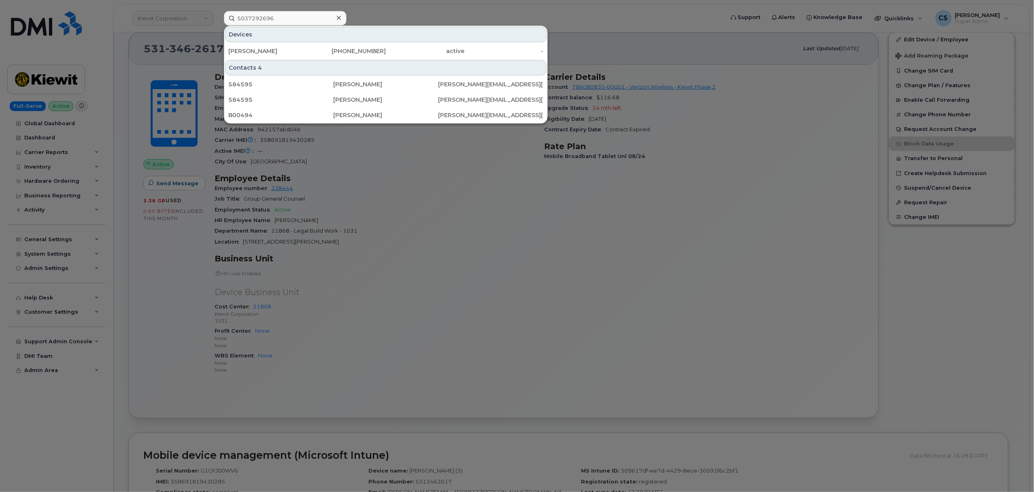
type input "5037292696"
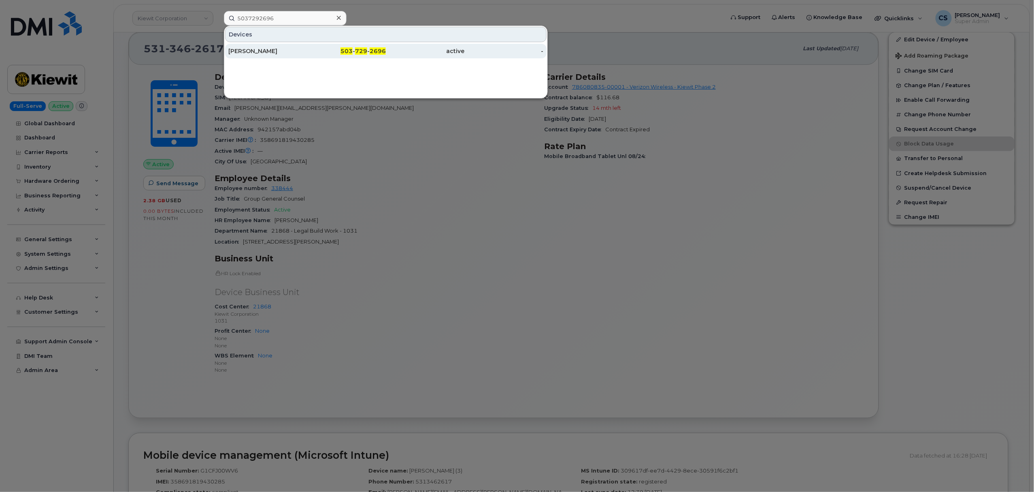
click at [258, 54] on div "Alan Alexander" at bounding box center [267, 51] width 79 height 8
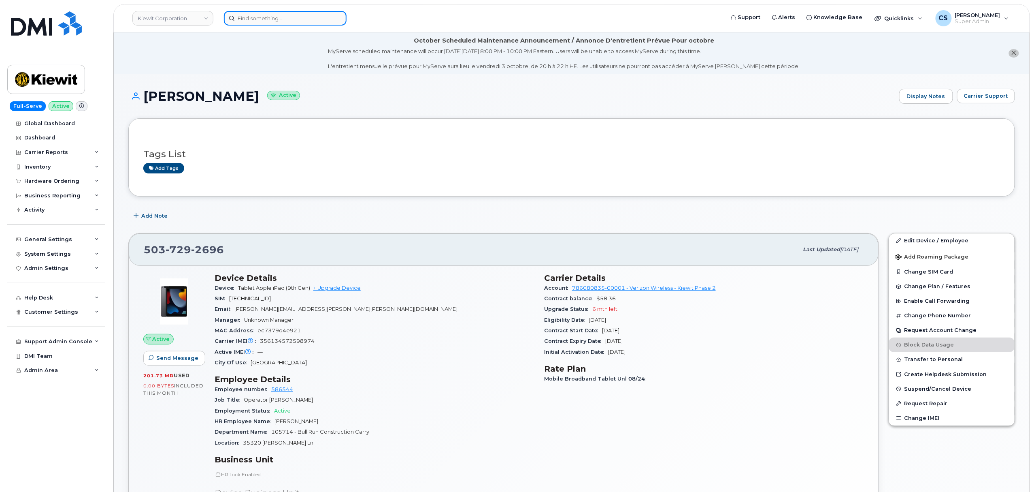
click at [300, 19] on input at bounding box center [285, 18] width 123 height 15
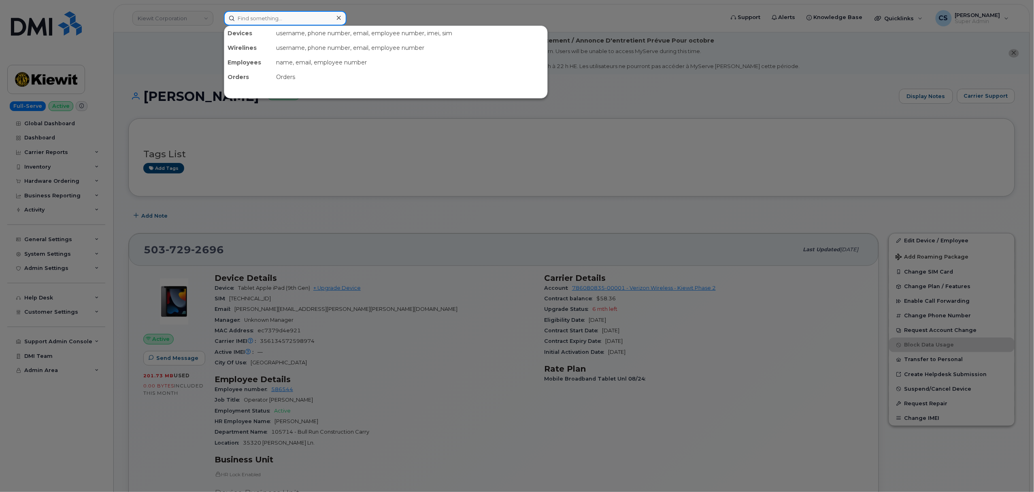
click at [300, 19] on input at bounding box center [285, 18] width 123 height 15
paste input "301144"
type input "301144"
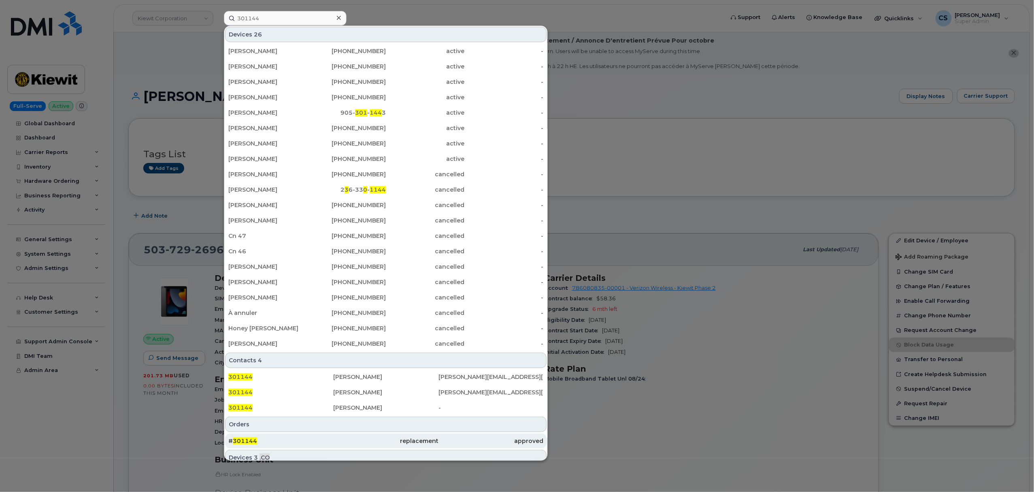
click at [238, 439] on span "301144" at bounding box center [245, 440] width 24 height 7
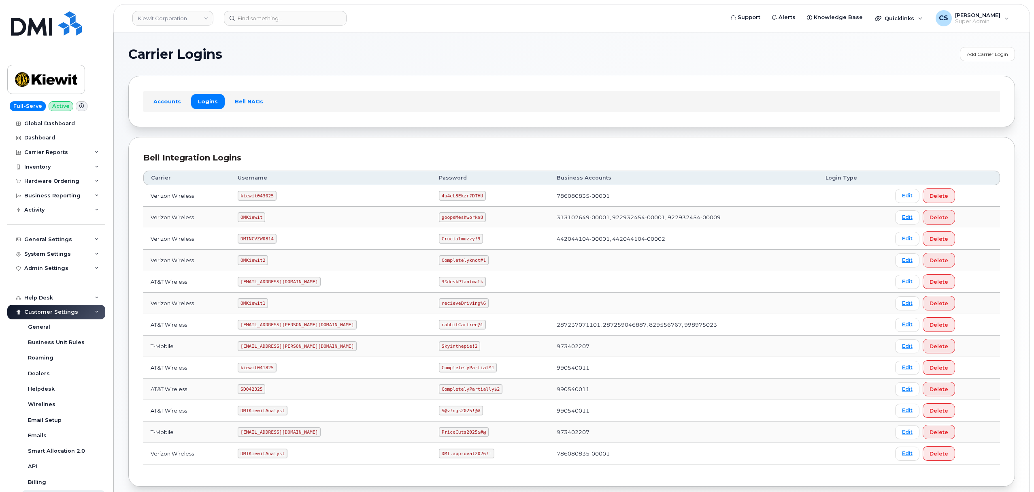
scroll to position [45, 0]
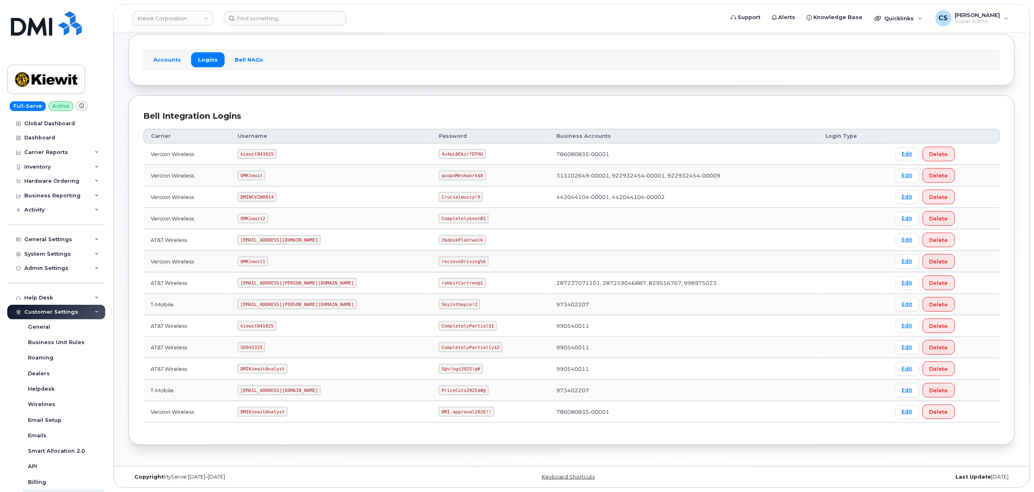
click at [253, 149] on code "kiewit043025" at bounding box center [257, 154] width 38 height 10
copy code "kiewit043025"
drag, startPoint x: 443, startPoint y: 151, endPoint x: 404, endPoint y: 151, distance: 38.5
click at [439, 151] on code "4u4eL8Ekzr?DTHU" at bounding box center [462, 154] width 47 height 10
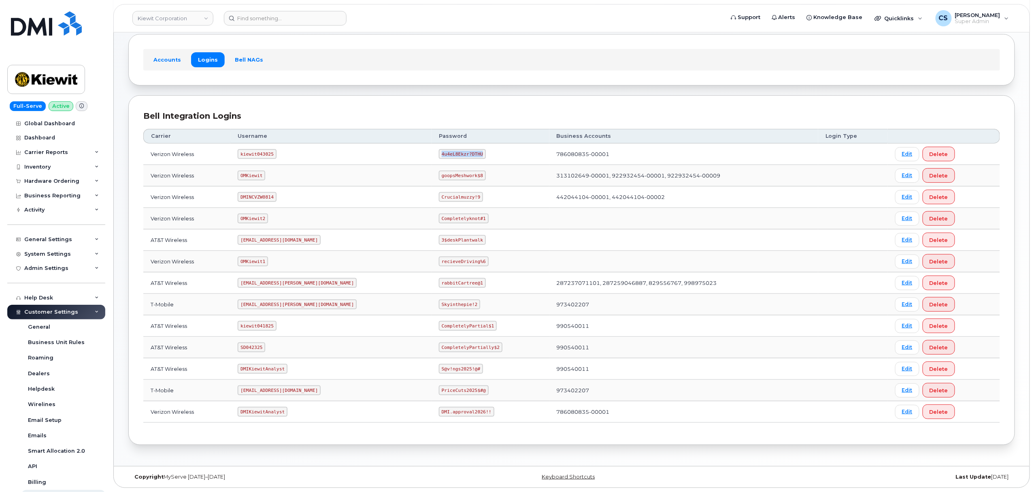
copy code "4u4eL8Ekzr?DTHU"
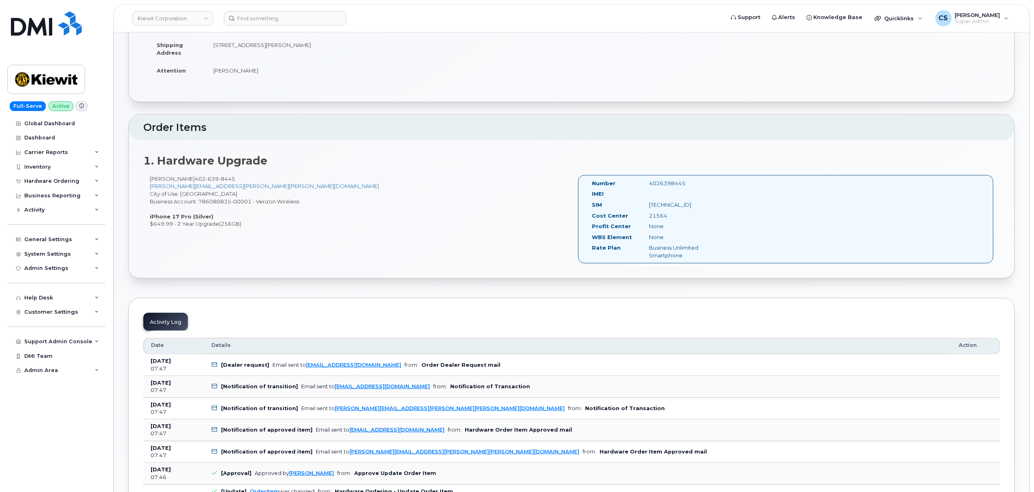
scroll to position [162, 0]
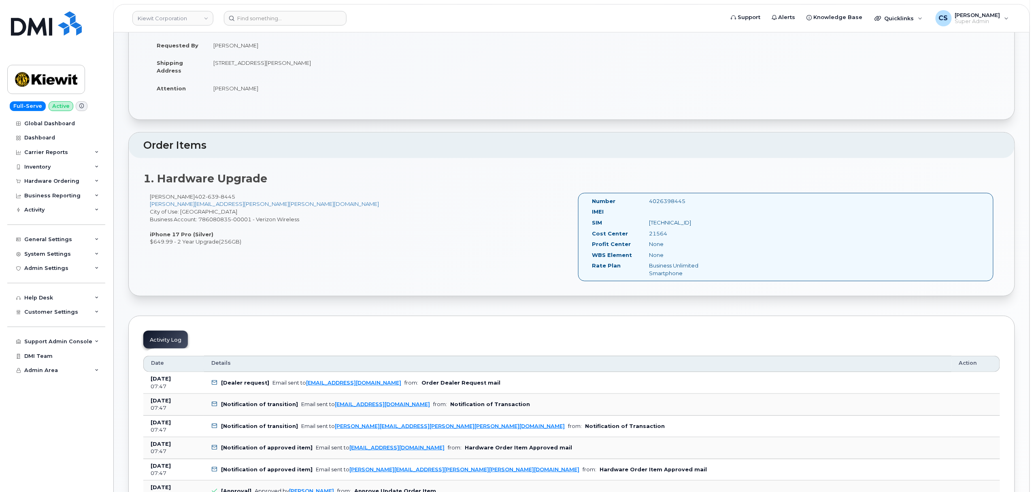
click at [666, 201] on div "4026398445" at bounding box center [683, 201] width 80 height 8
click at [668, 201] on div "4026398445" at bounding box center [683, 201] width 80 height 8
copy div "4026398445"
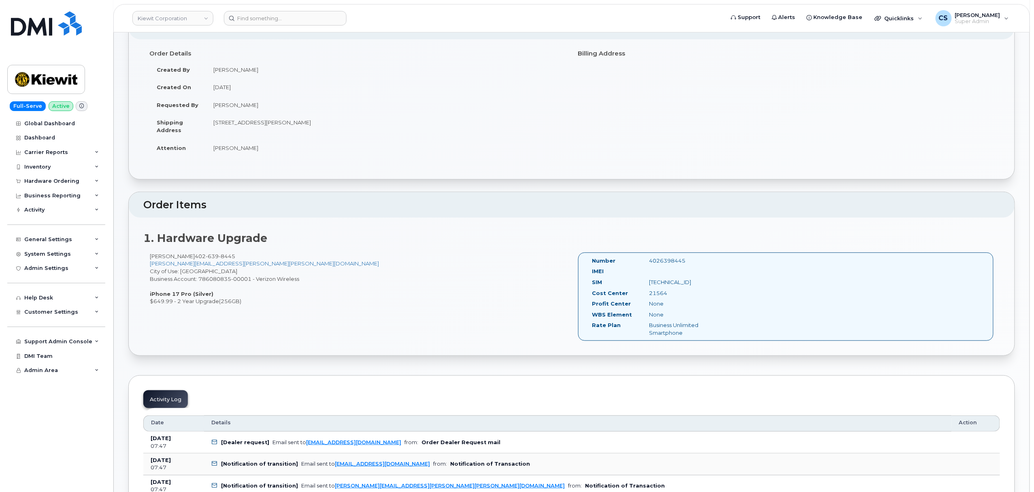
scroll to position [0, 0]
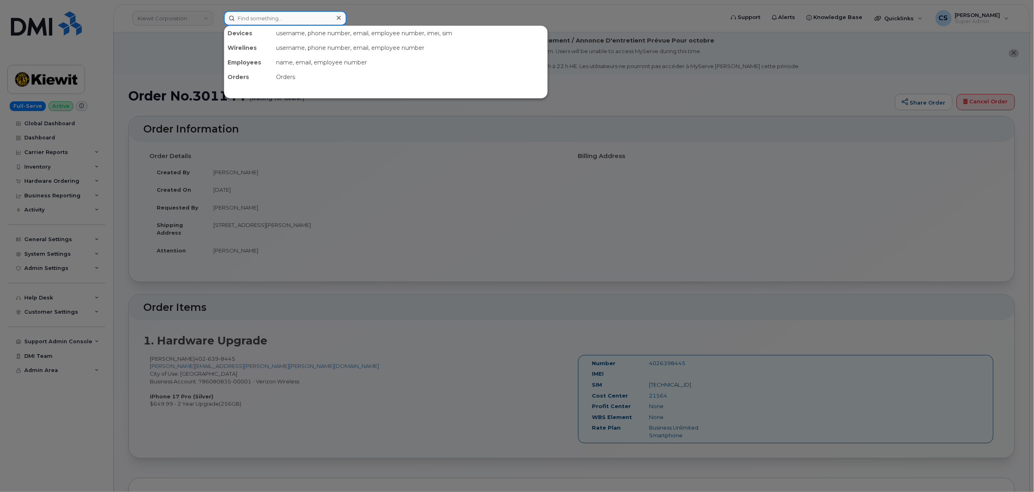
click at [255, 19] on input at bounding box center [285, 18] width 123 height 15
paste input "300938"
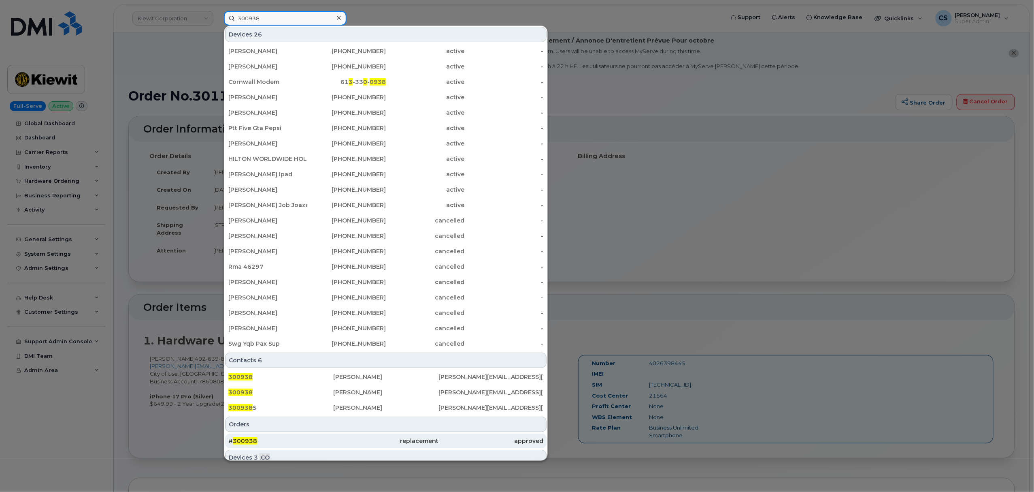
type input "300938"
click at [251, 441] on span "300938" at bounding box center [245, 440] width 24 height 7
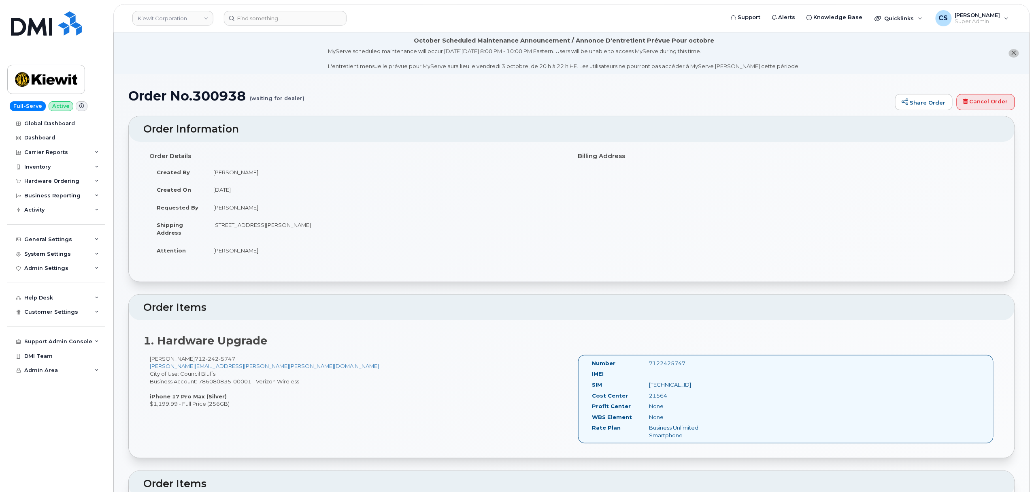
click at [666, 365] on div "7122425747" at bounding box center [683, 363] width 80 height 8
copy div "7122425747"
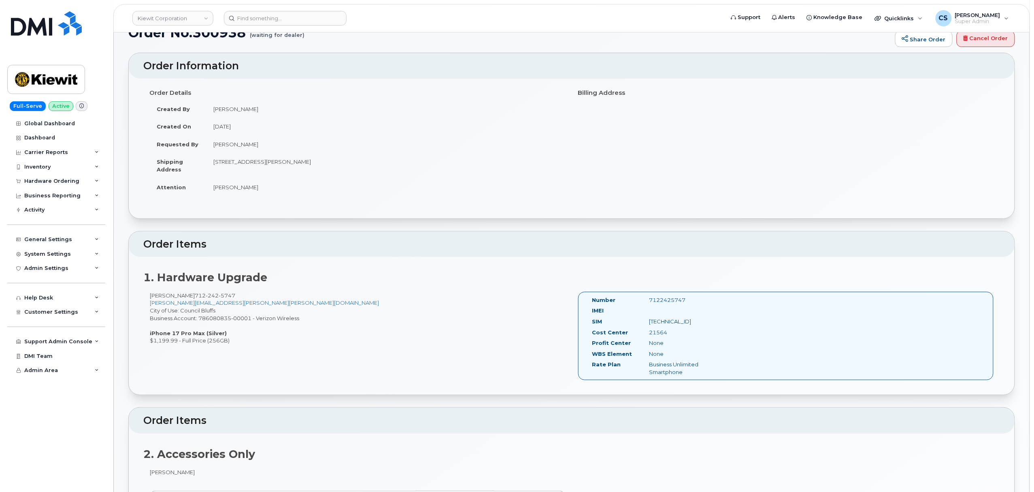
scroll to position [54, 0]
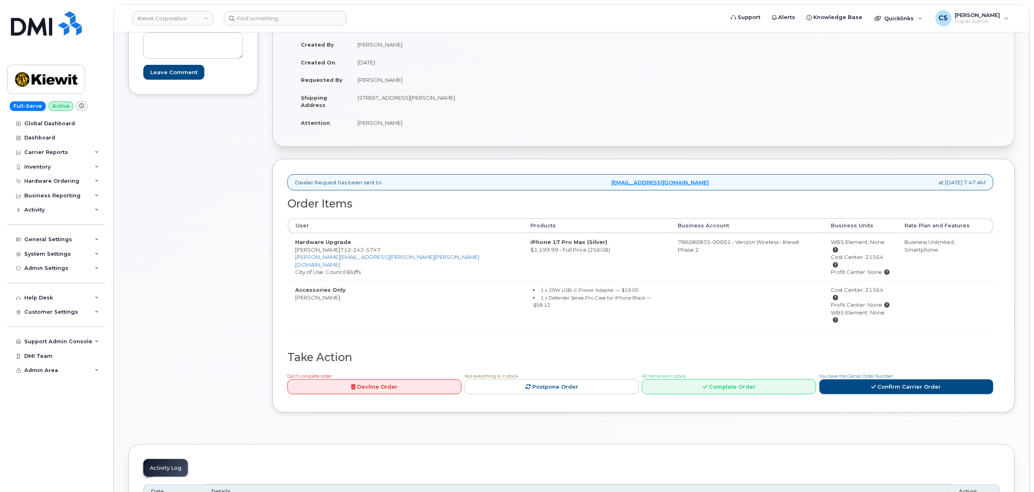
scroll to position [162, 0]
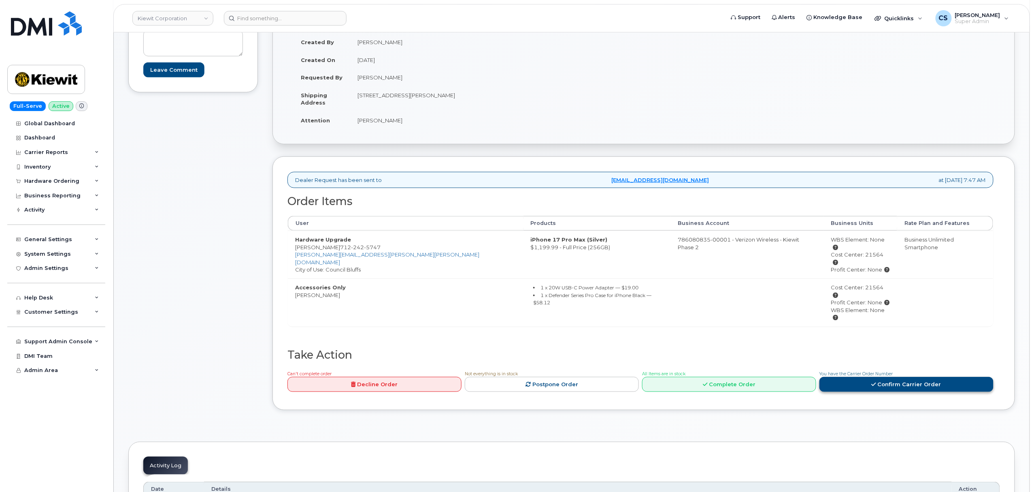
click at [866, 377] on link "Confirm Carrier Order" at bounding box center [907, 384] width 174 height 15
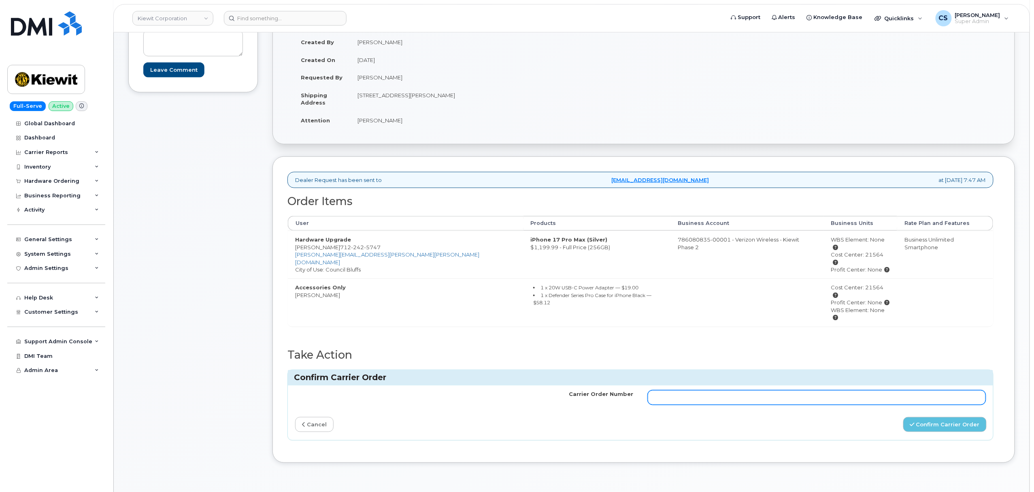
click at [791, 390] on input "Carrier Order Number" at bounding box center [817, 397] width 338 height 15
paste input "MB3000596359585"
type input "MB3000596359585"
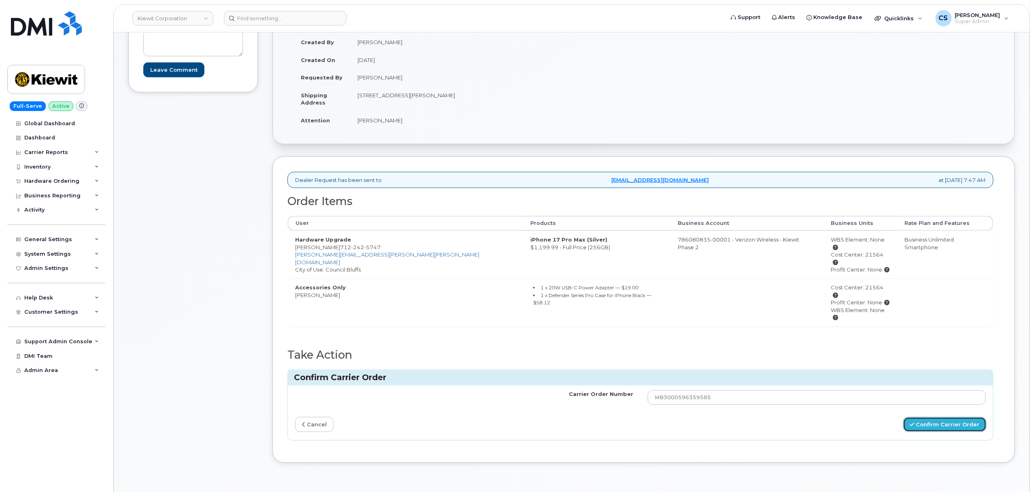
click at [926, 417] on button "Confirm Carrier Order" at bounding box center [944, 424] width 83 height 15
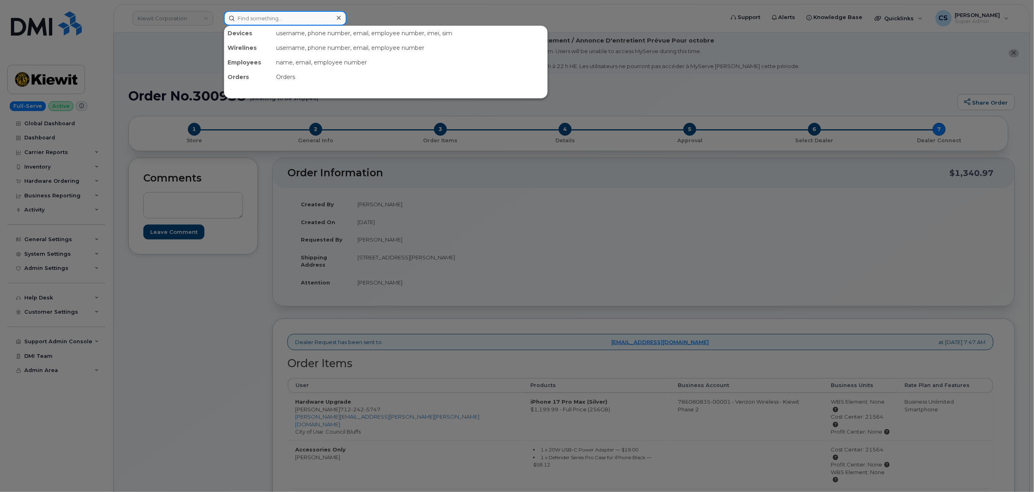
click at [276, 20] on input at bounding box center [285, 18] width 123 height 15
paste input "301144"
type input "301144"
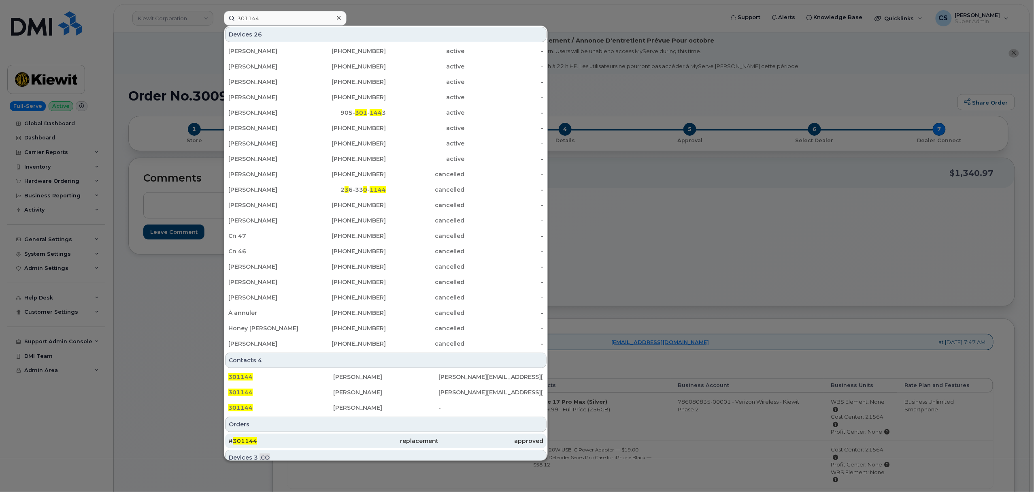
click at [241, 439] on span "301144" at bounding box center [245, 440] width 24 height 7
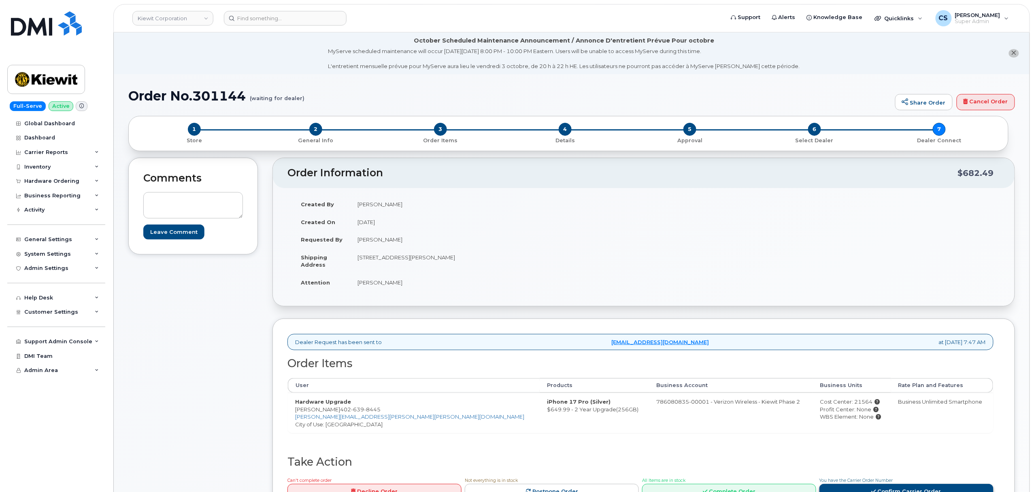
click at [863, 486] on link "Confirm Carrier Order" at bounding box center [907, 490] width 174 height 15
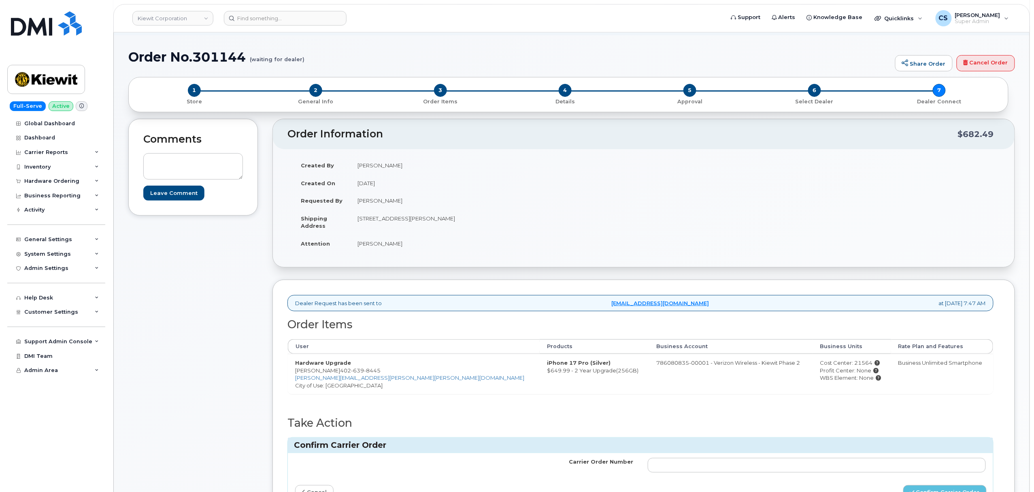
scroll to position [162, 0]
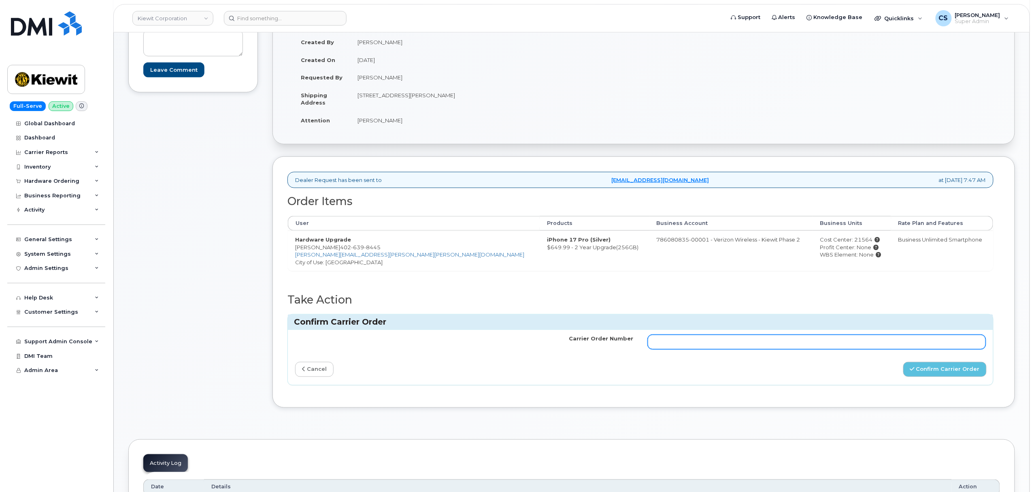
paste input "MB3000596367980"
type input "MB3000596367980"
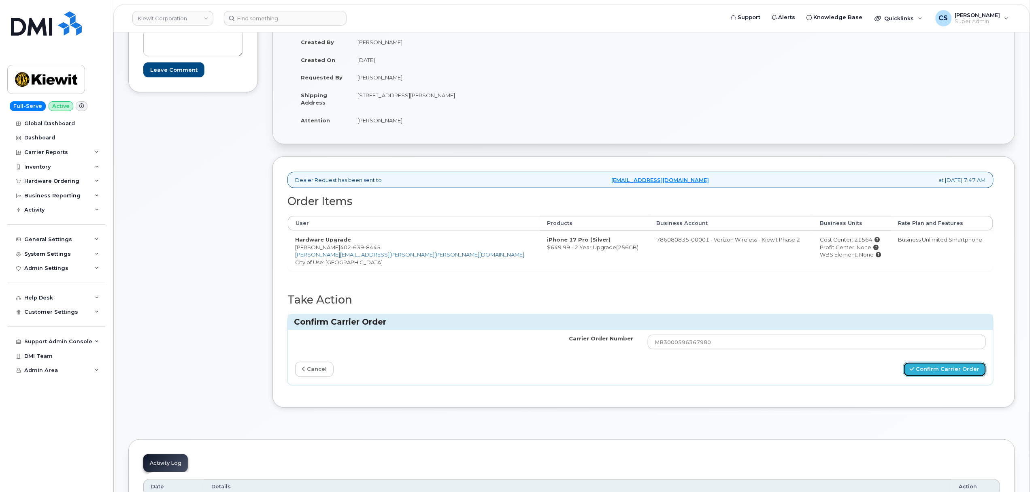
click at [931, 370] on button "Confirm Carrier Order" at bounding box center [944, 369] width 83 height 15
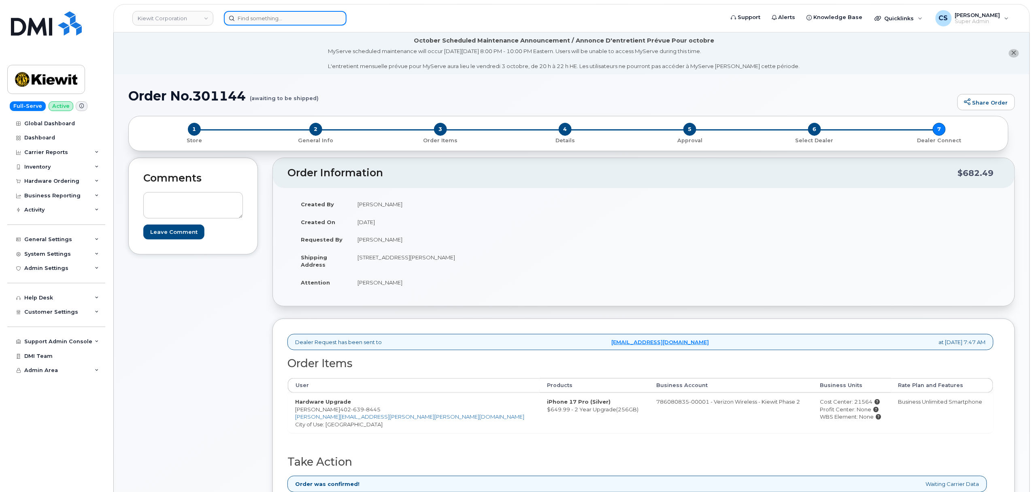
click at [282, 20] on input at bounding box center [285, 18] width 123 height 15
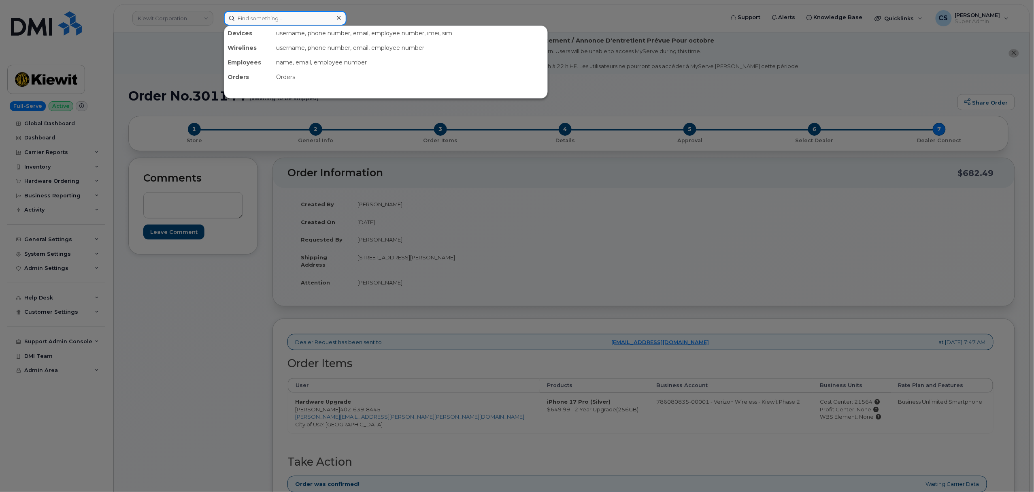
paste input "300938"
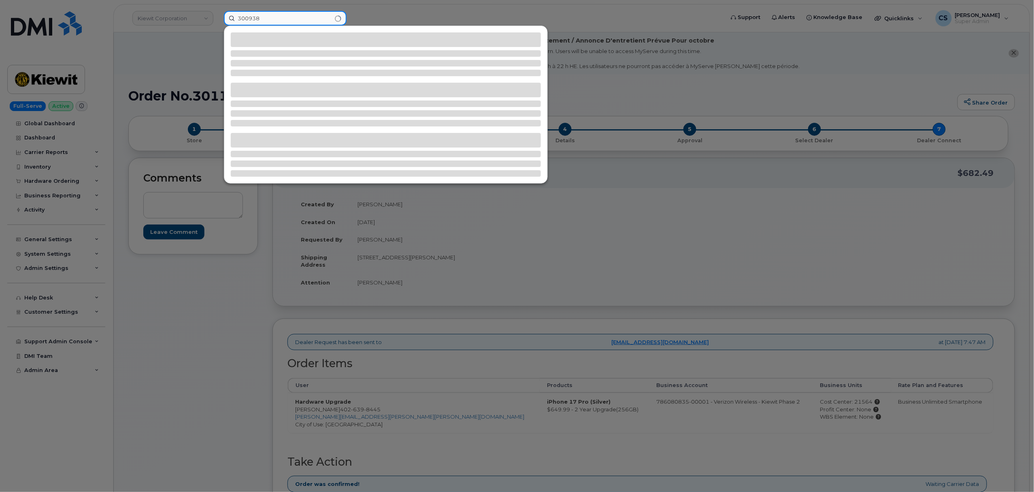
type input "300938"
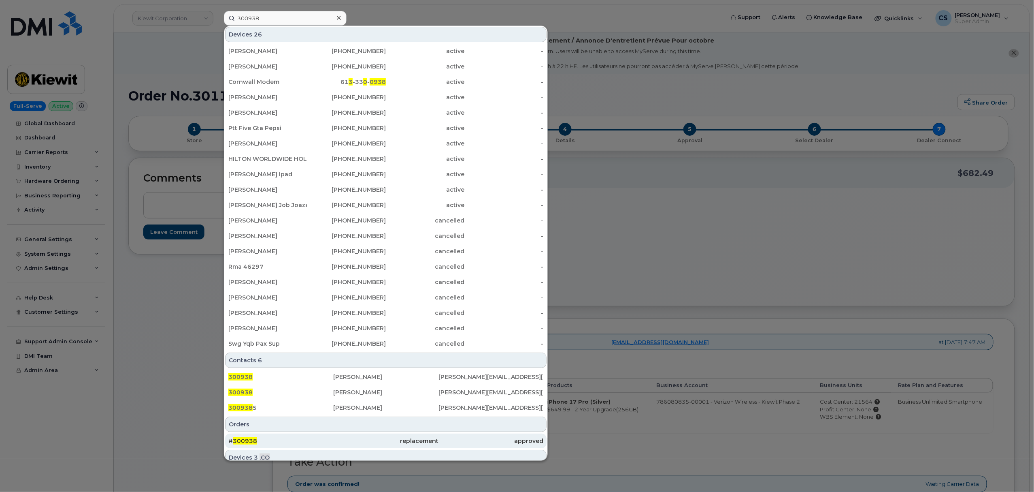
click at [245, 441] on span "300938" at bounding box center [245, 440] width 24 height 7
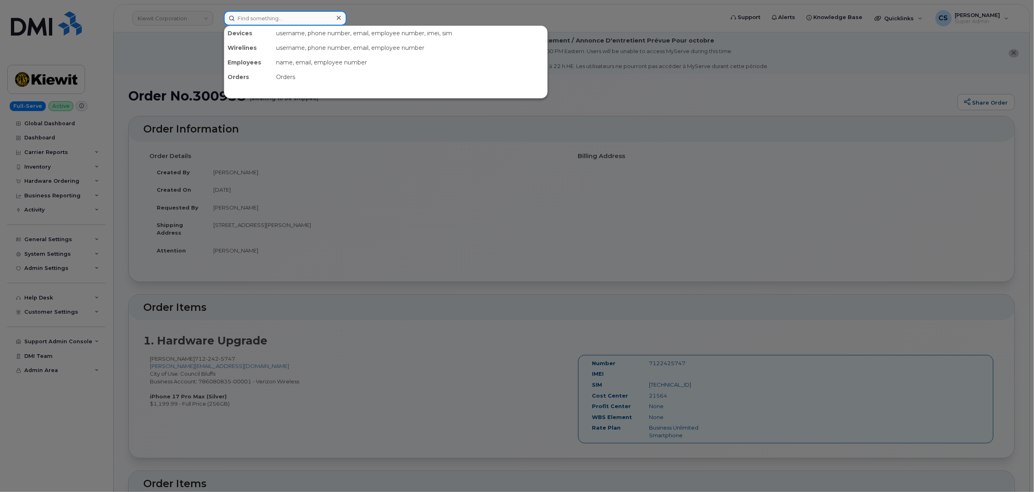
click at [294, 15] on input at bounding box center [285, 18] width 123 height 15
paste input "301543"
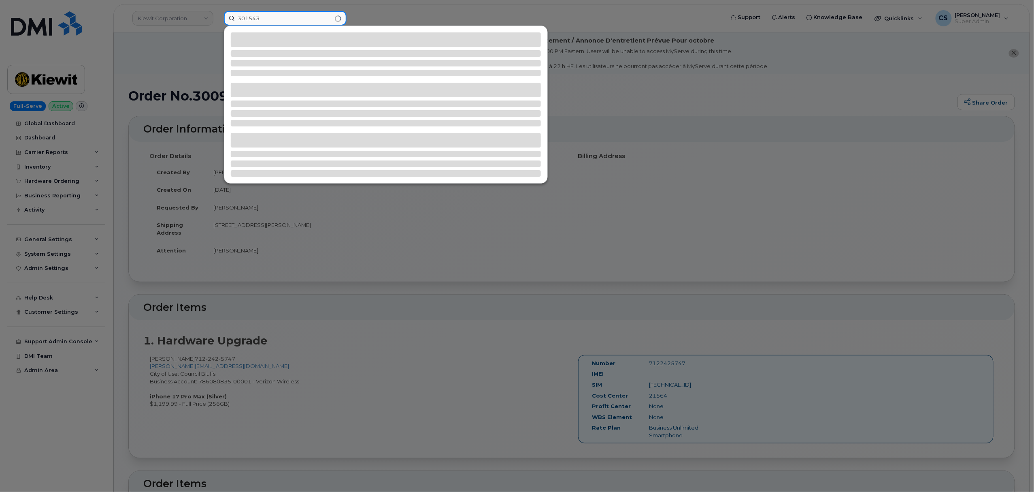
type input "301543"
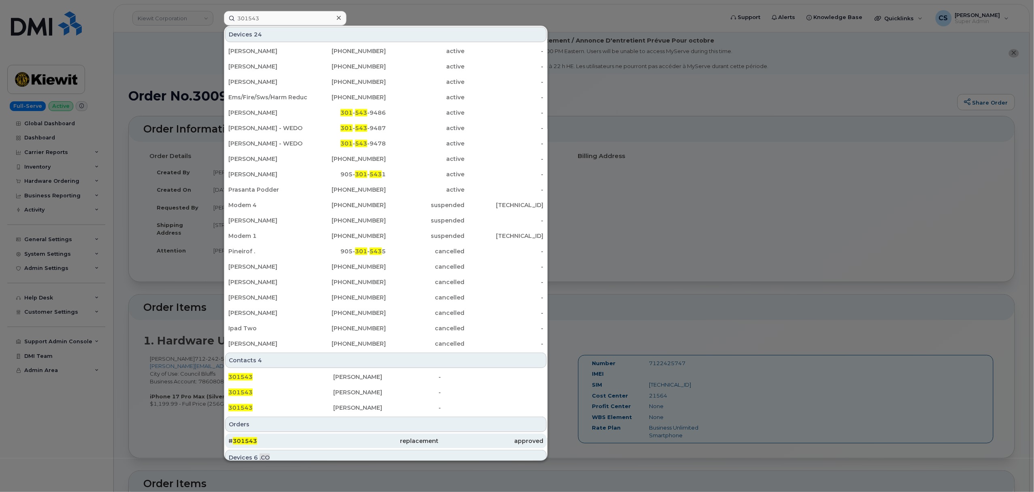
click at [250, 438] on span "301543" at bounding box center [245, 440] width 24 height 7
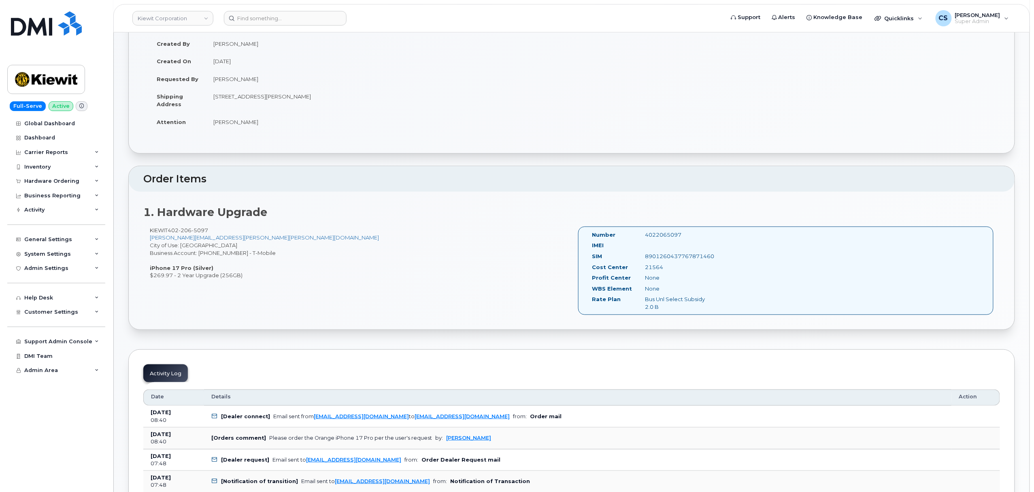
scroll to position [162, 0]
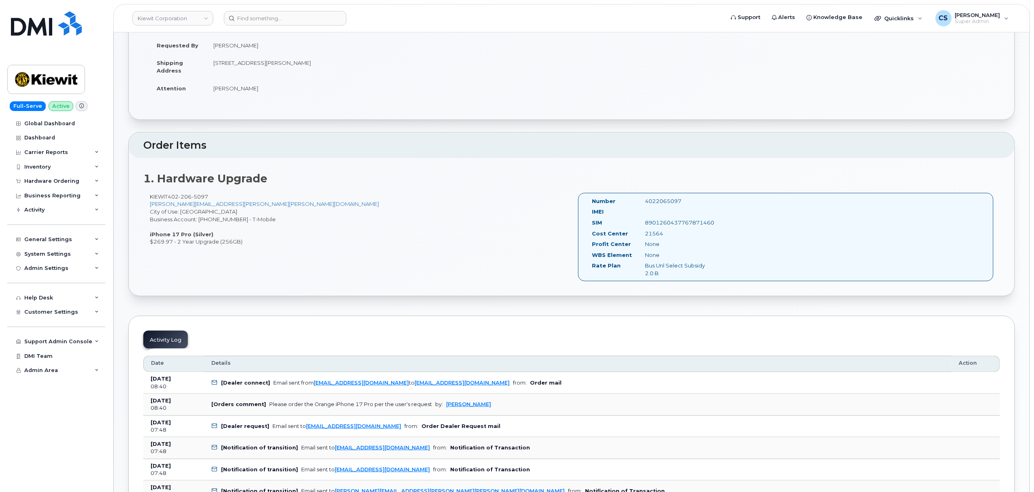
click at [667, 203] on div "4022065097" at bounding box center [676, 201] width 75 height 8
copy div "4022065097"
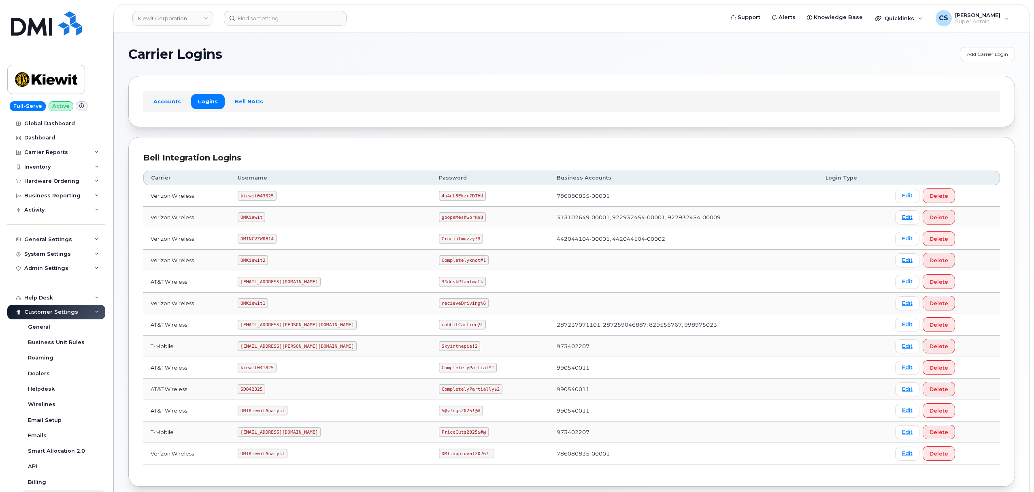
scroll to position [45, 0]
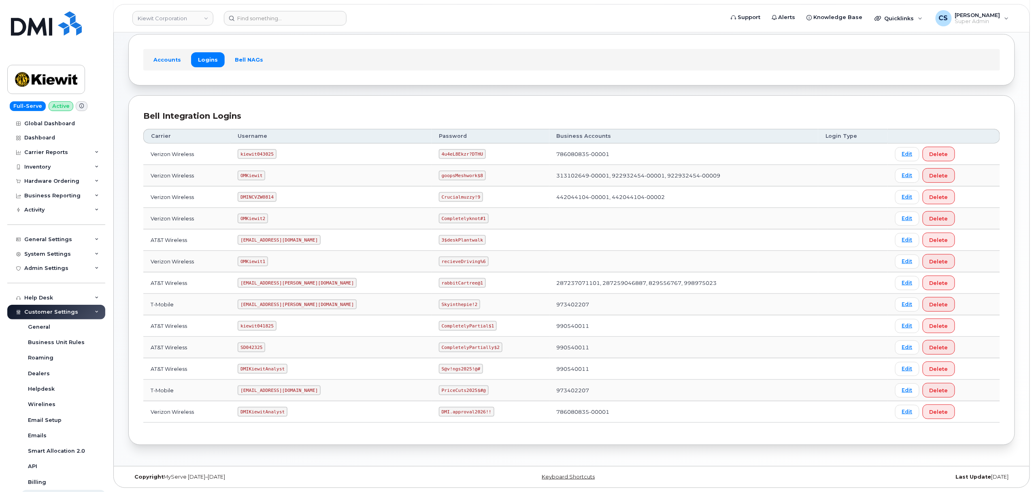
click at [267, 304] on code "[EMAIL_ADDRESS][PERSON_NAME][DOMAIN_NAME]" at bounding box center [297, 304] width 119 height 10
copy code "[EMAIL_ADDRESS][PERSON_NAME][DOMAIN_NAME]"
drag, startPoint x: 438, startPoint y: 304, endPoint x: 405, endPoint y: 302, distance: 33.3
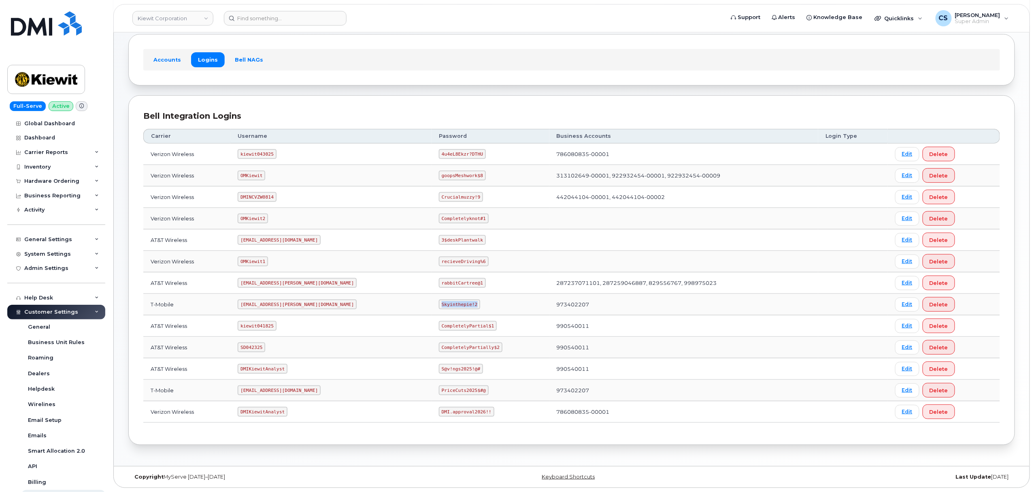
click at [439, 302] on code "Skyinthepie!2" at bounding box center [459, 304] width 41 height 10
copy code "Skyinthepie!2"
